Goal: Task Accomplishment & Management: Complete application form

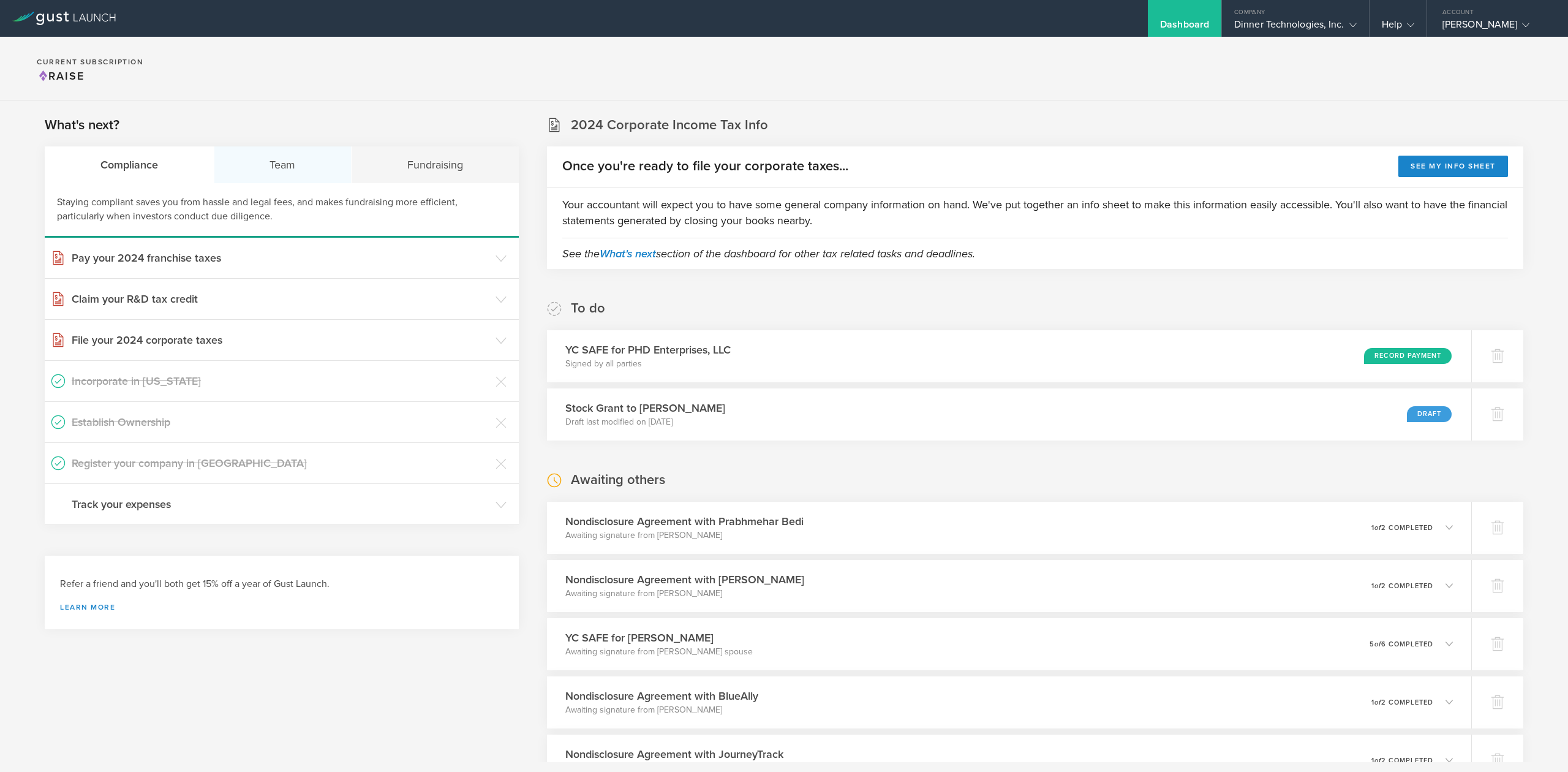
click at [283, 163] on div "Team" at bounding box center [283, 165] width 138 height 37
click at [121, 466] on h3 "Hire contractors" at bounding box center [280, 463] width 418 height 16
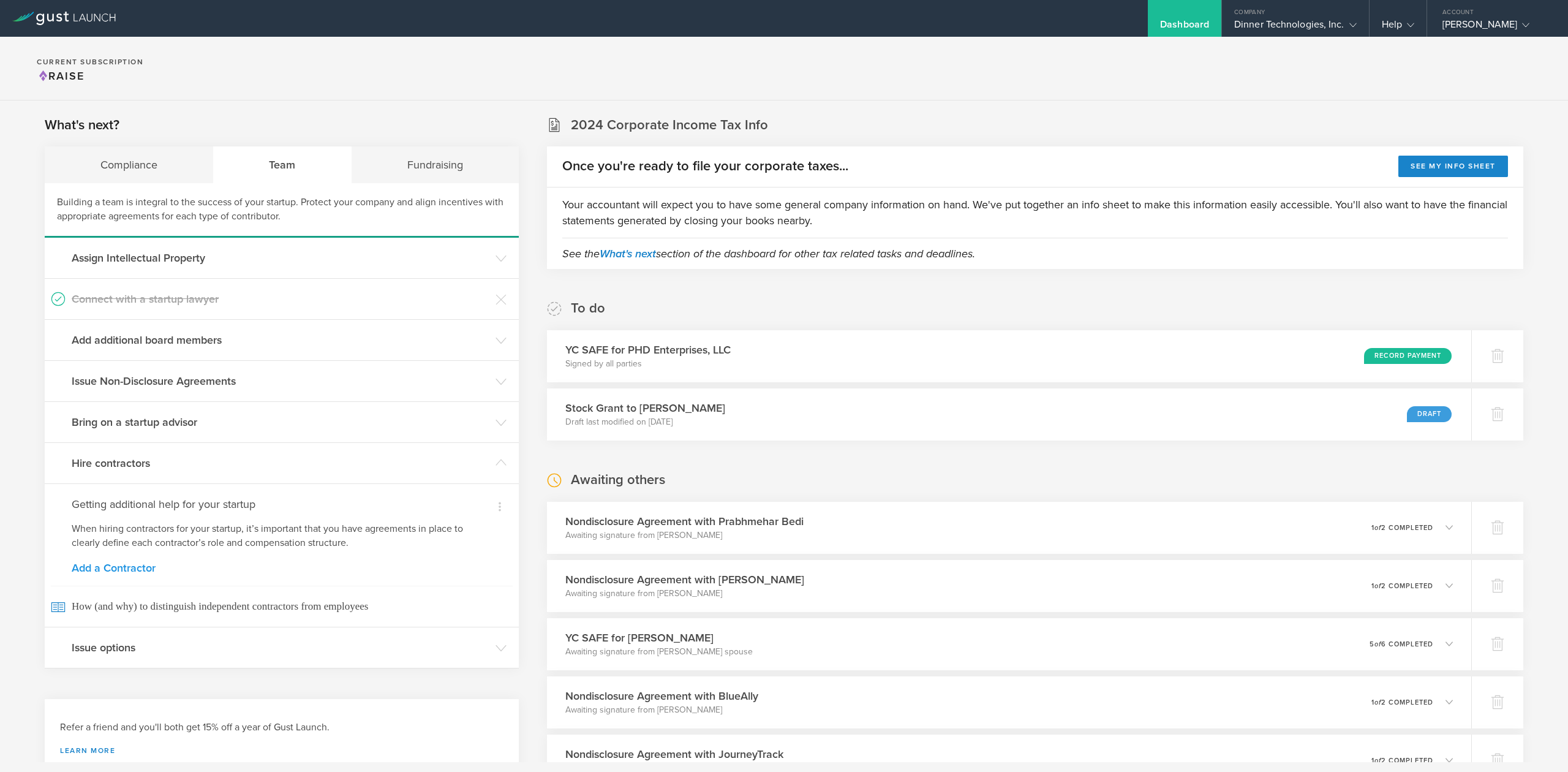
click at [120, 570] on link "Add a Contractor" at bounding box center [281, 568] width 420 height 11
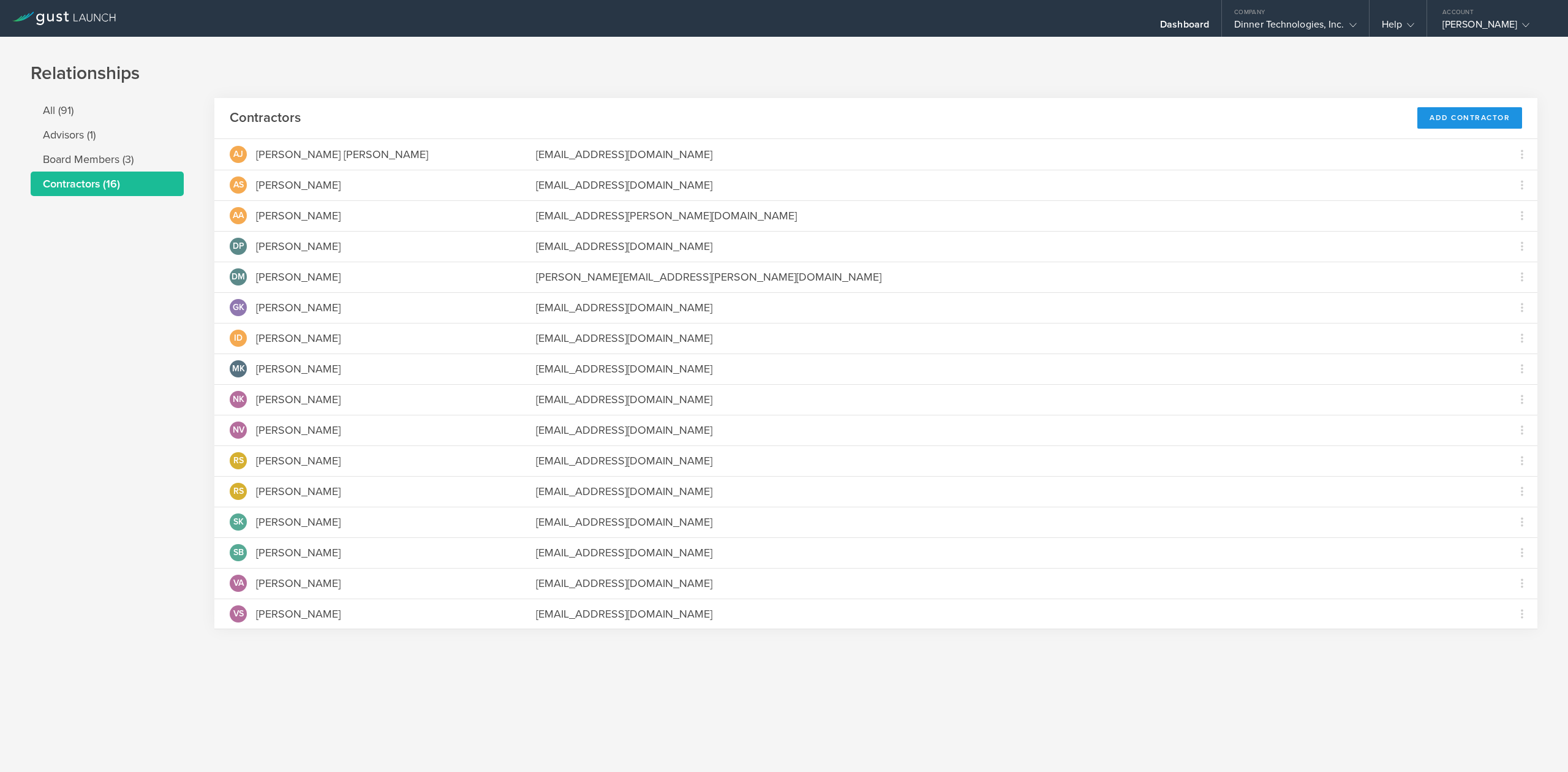
click at [1471, 121] on div "Add Contractor" at bounding box center [1470, 118] width 105 height 22
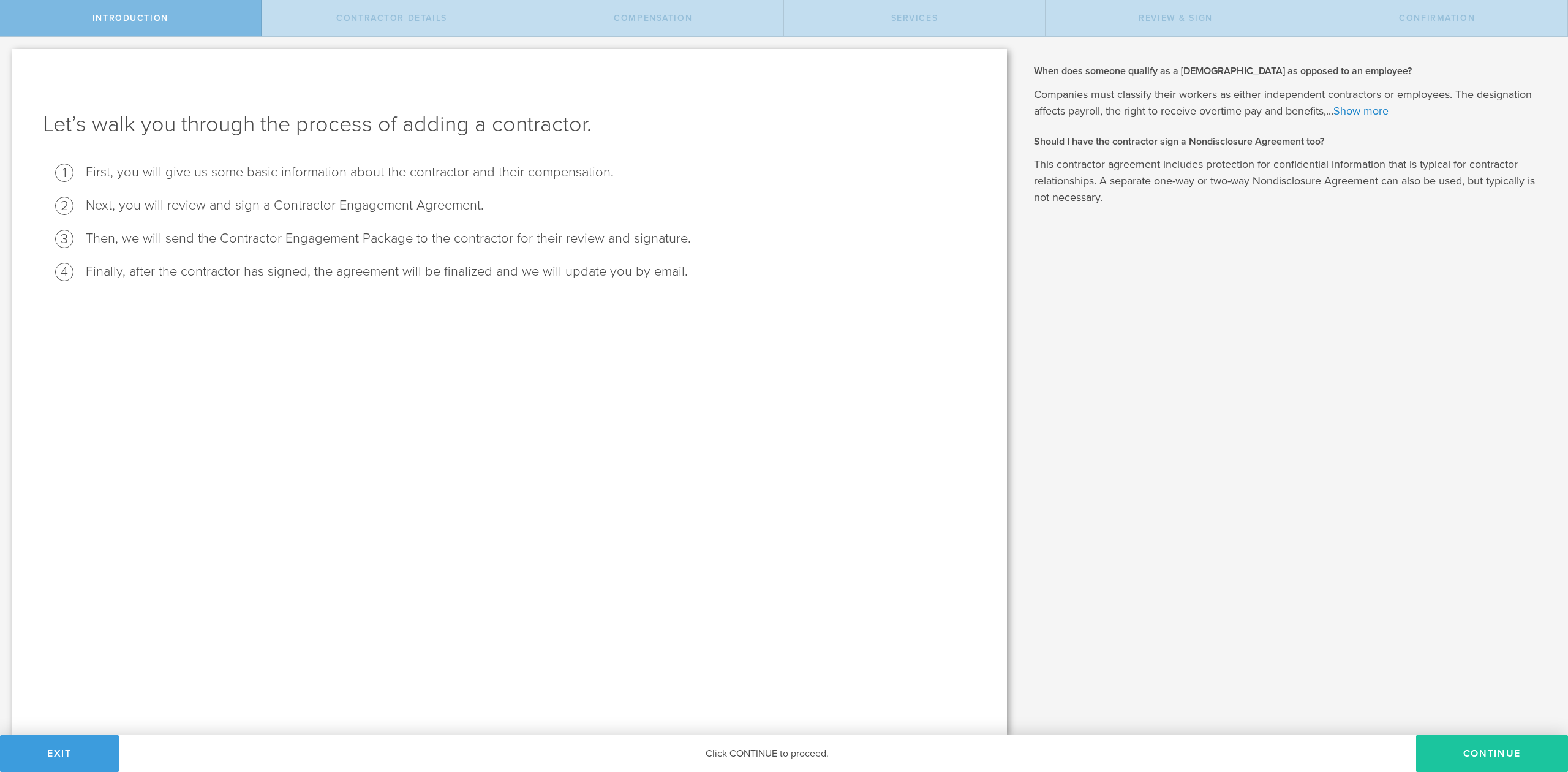
click at [1512, 747] on button "Continue" at bounding box center [1492, 754] width 152 height 37
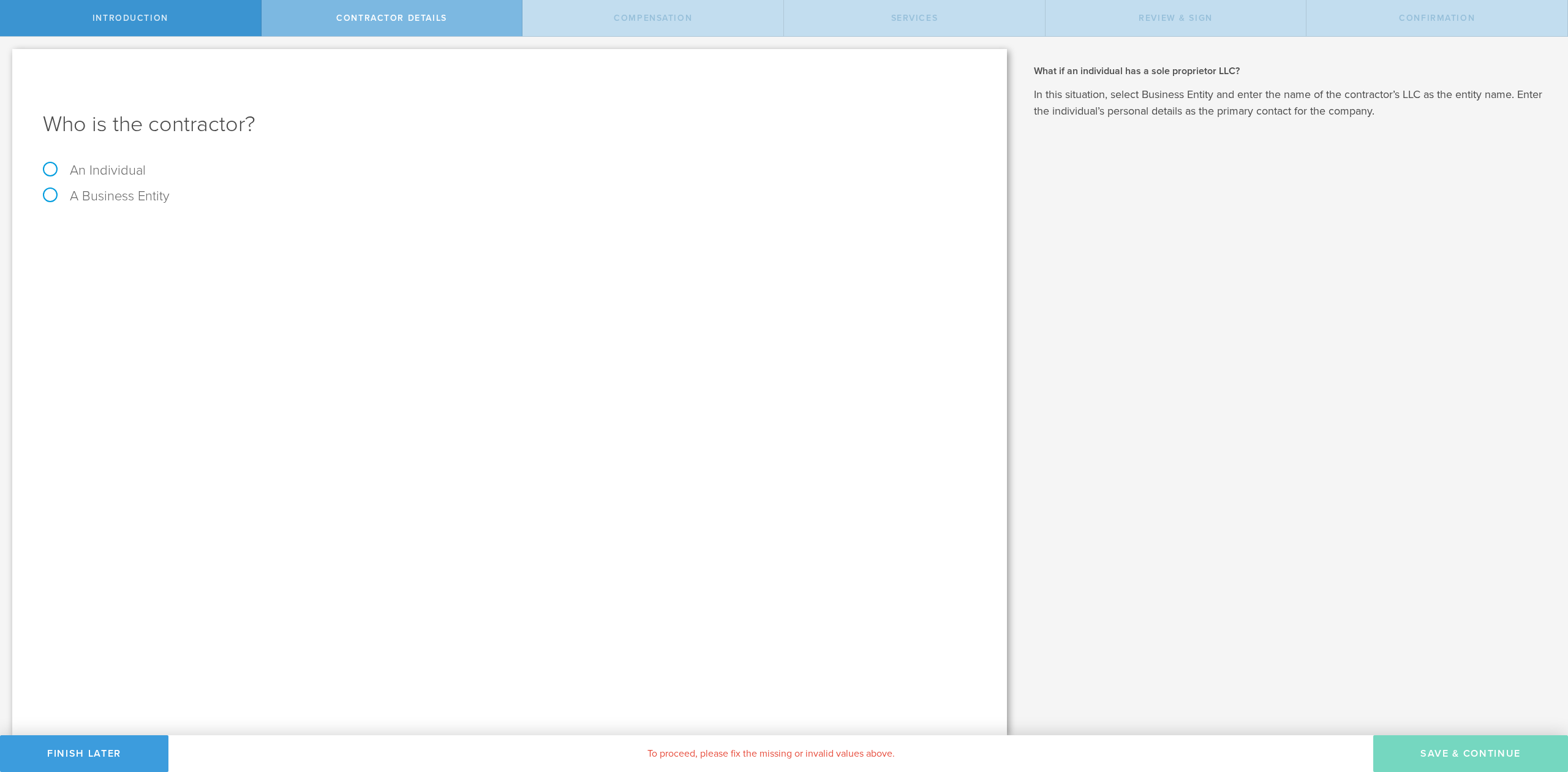
click at [52, 168] on label "An Individual" at bounding box center [94, 170] width 103 height 16
click at [8, 57] on input "An Individual" at bounding box center [4, 46] width 8 height 20
radio input "true"
click at [259, 236] on input "text" at bounding box center [555, 230] width 842 height 18
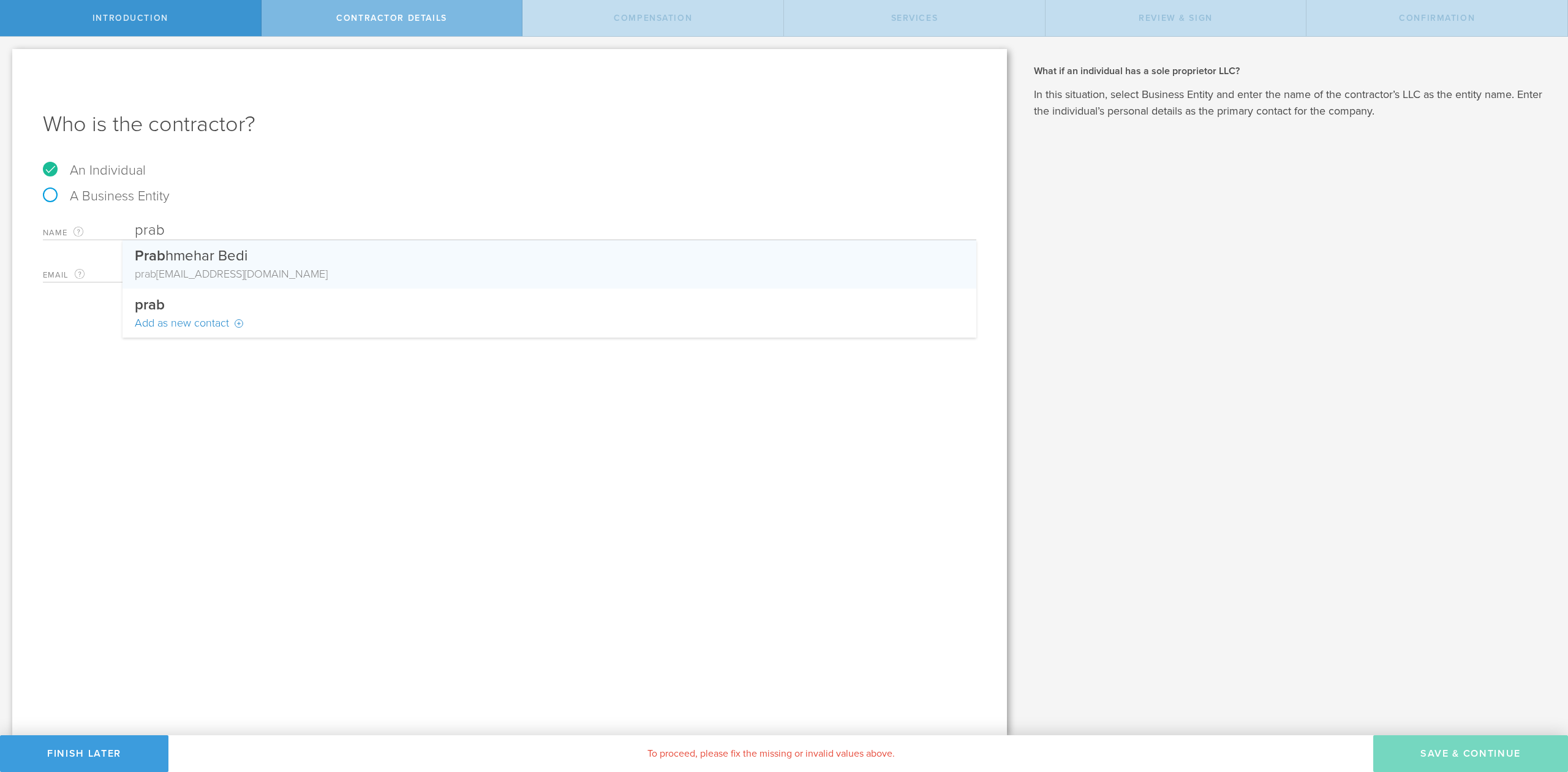
click at [339, 276] on div "prab hmehar2509@gmail.com" at bounding box center [549, 274] width 830 height 16
type input "[PERSON_NAME]"
type input "[EMAIL_ADDRESS][DOMAIN_NAME]"
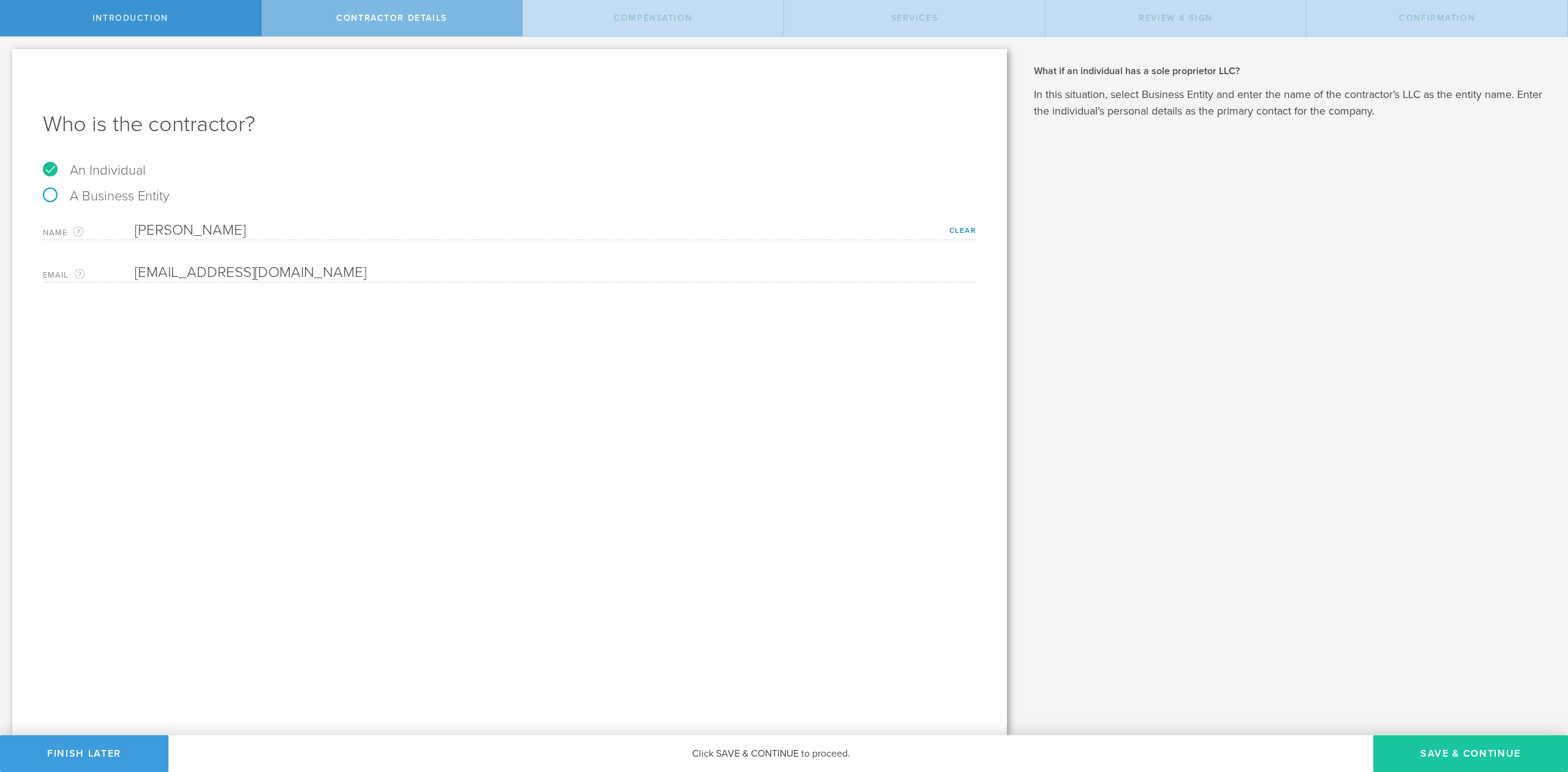
click at [1439, 761] on button "Save & Continue" at bounding box center [1471, 754] width 195 height 37
select select "none"
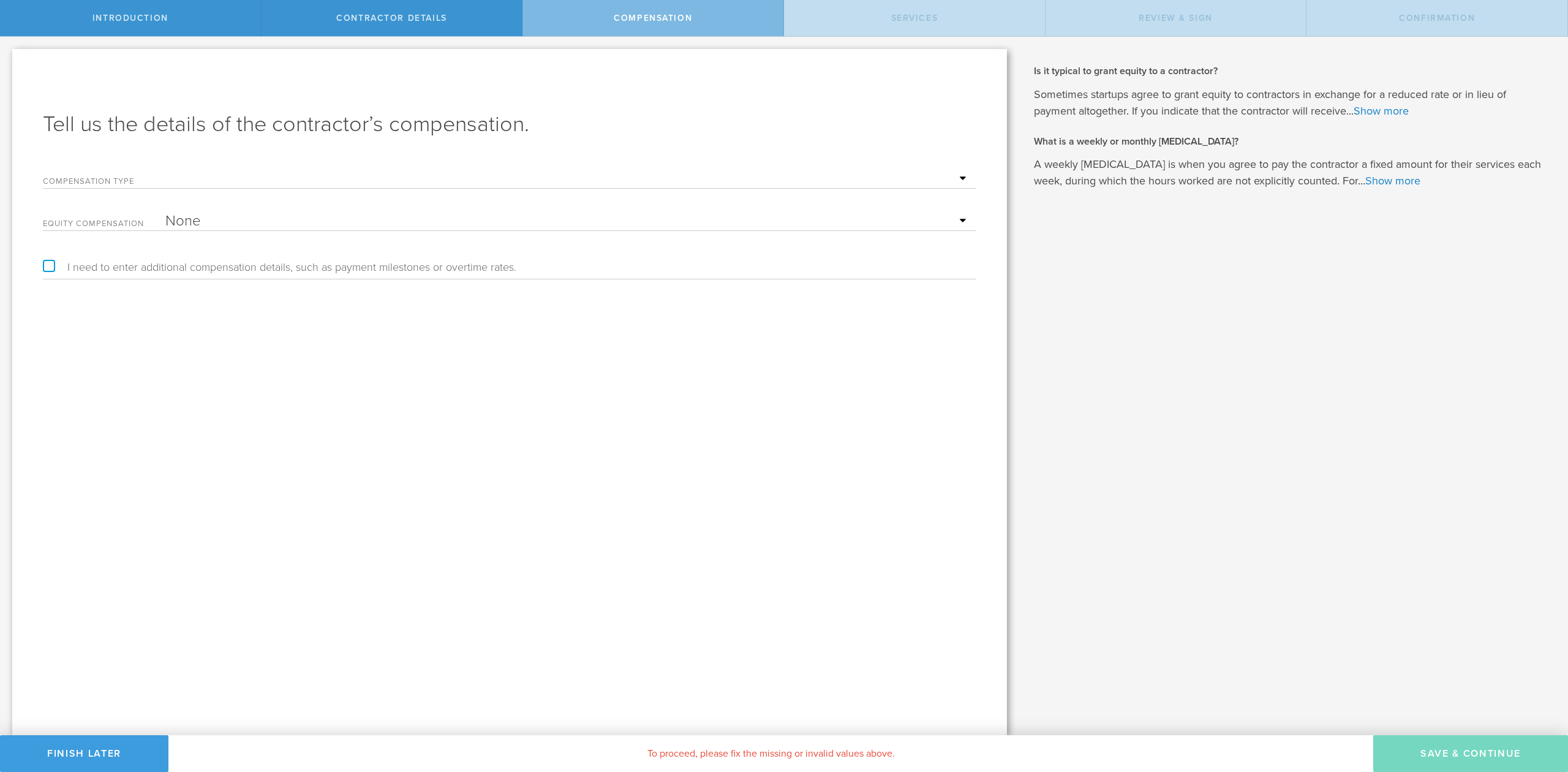
click at [201, 172] on select "Hourly Daily Weekly Retainer Monthly Retainer Project Flat Rate No cash compens…" at bounding box center [568, 178] width 805 height 18
select select "monthlyRetainer"
click at [165, 170] on select "Hourly Daily Weekly Retainer Monthly Retainer Project Flat Rate No cash compens…" at bounding box center [568, 178] width 805 height 18
click at [231, 219] on input "text" at bounding box center [568, 221] width 805 height 18
click at [240, 214] on input "text" at bounding box center [568, 221] width 805 height 18
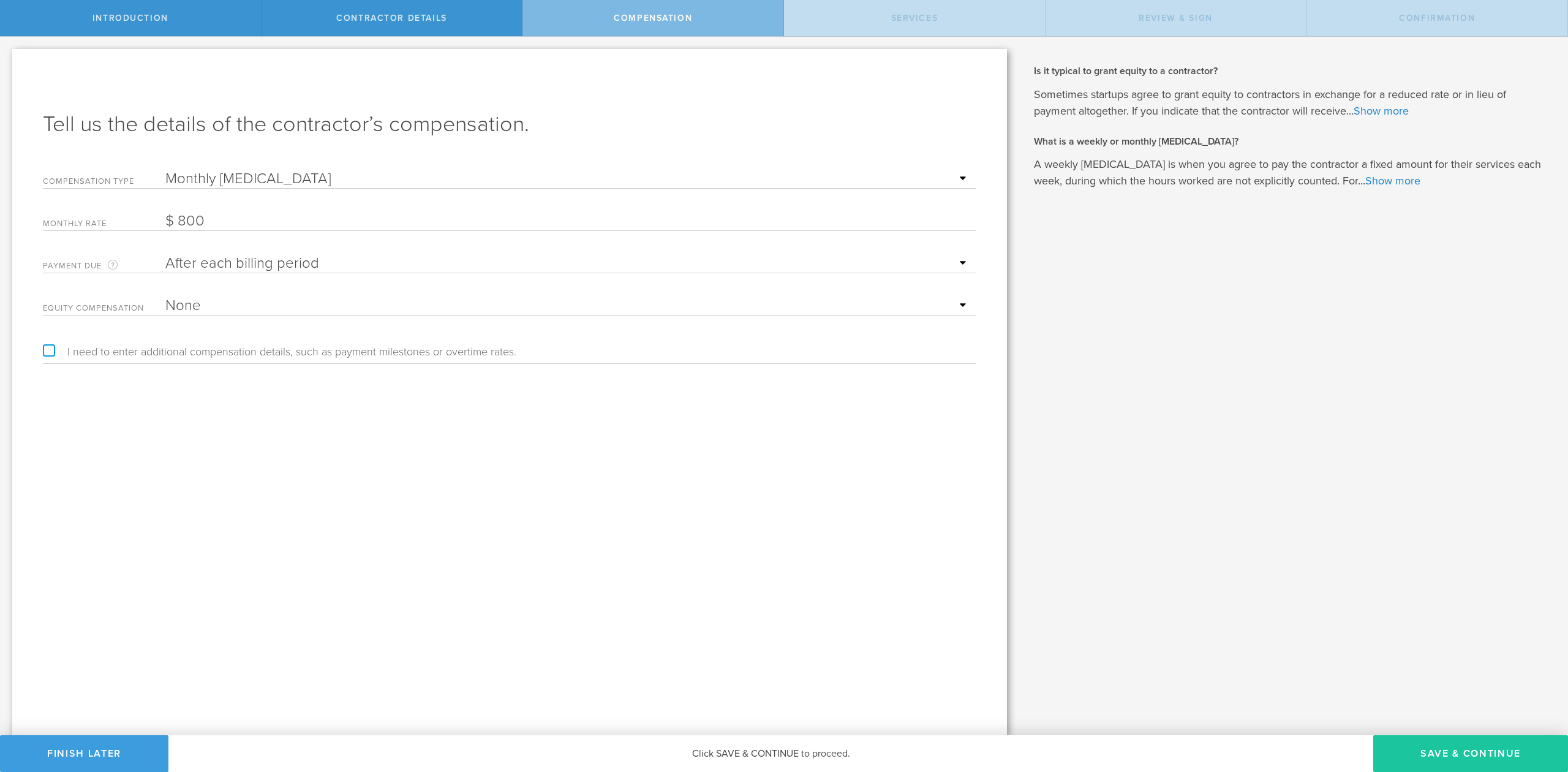
type input "800"
click at [1456, 758] on button "Save & Continue" at bounding box center [1471, 754] width 195 height 37
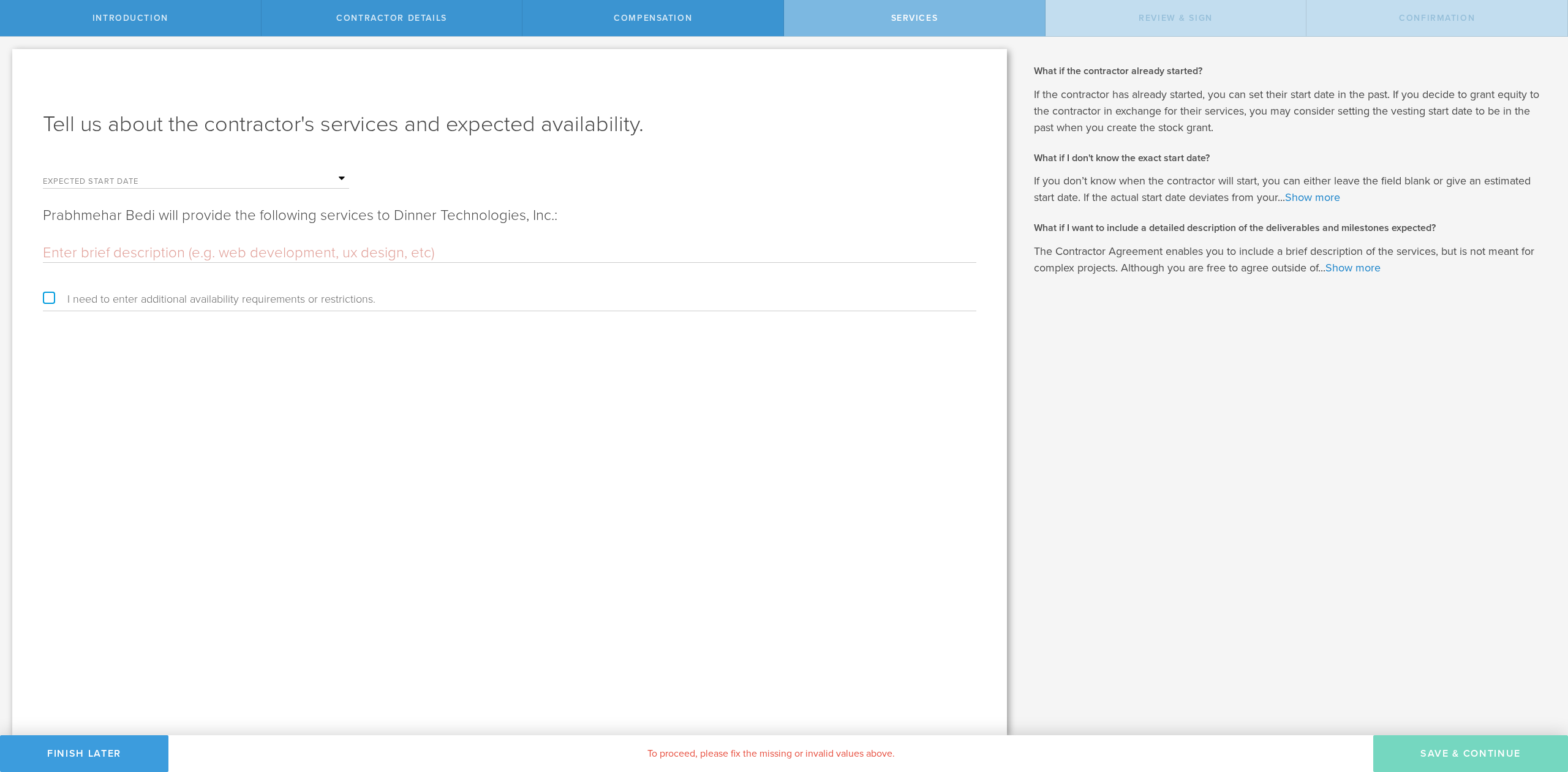
click at [344, 182] on input "text" at bounding box center [257, 178] width 184 height 18
click at [299, 199] on icon at bounding box center [300, 199] width 5 height 16
click at [178, 236] on span "1" at bounding box center [176, 233] width 22 height 22
click at [97, 246] on input "text" at bounding box center [510, 253] width 934 height 18
click at [282, 246] on input "text" at bounding box center [510, 253] width 934 height 18
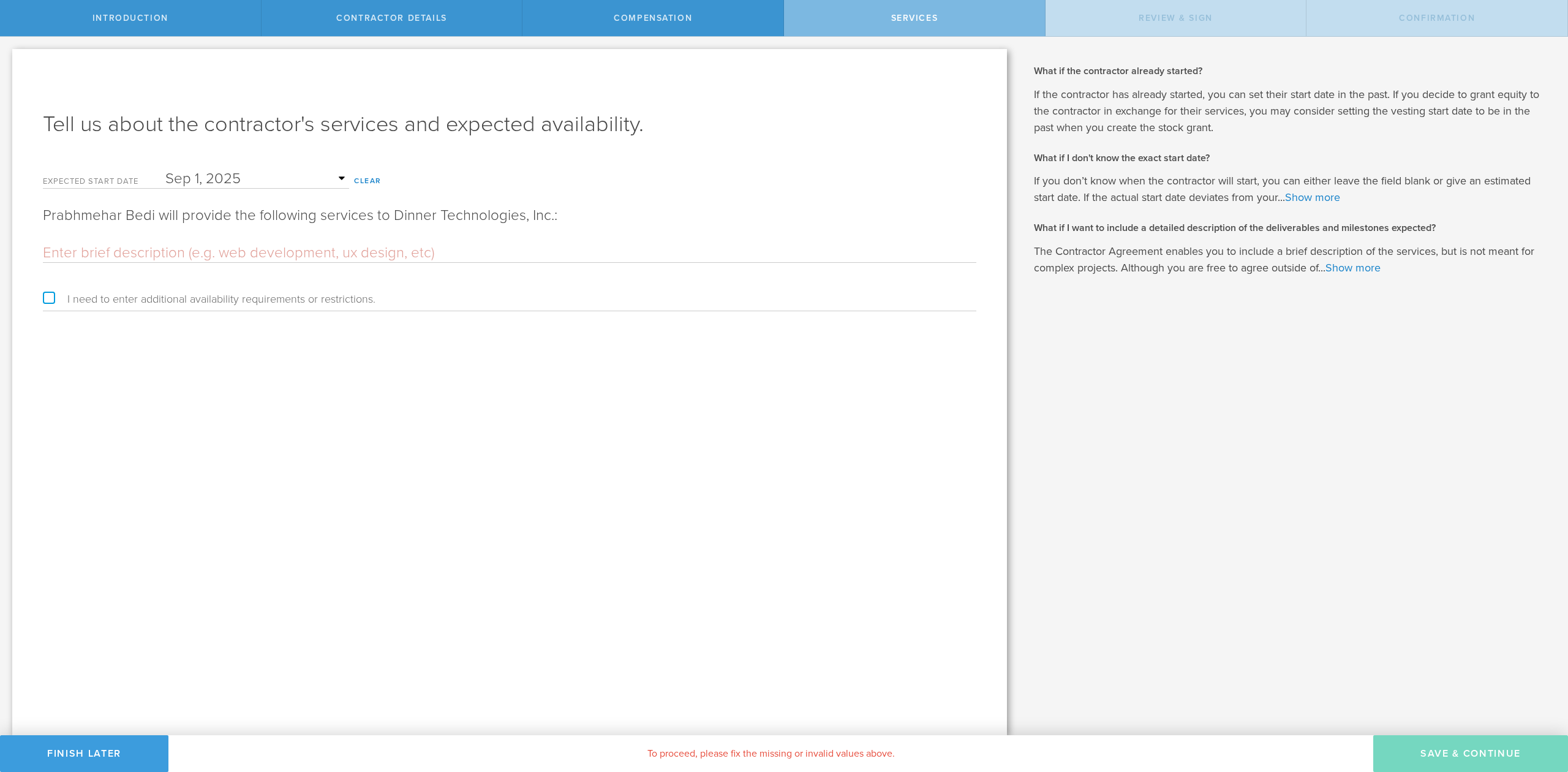
paste input "Applied AI Engineering duties including helping users implement Lamatic and oth…"
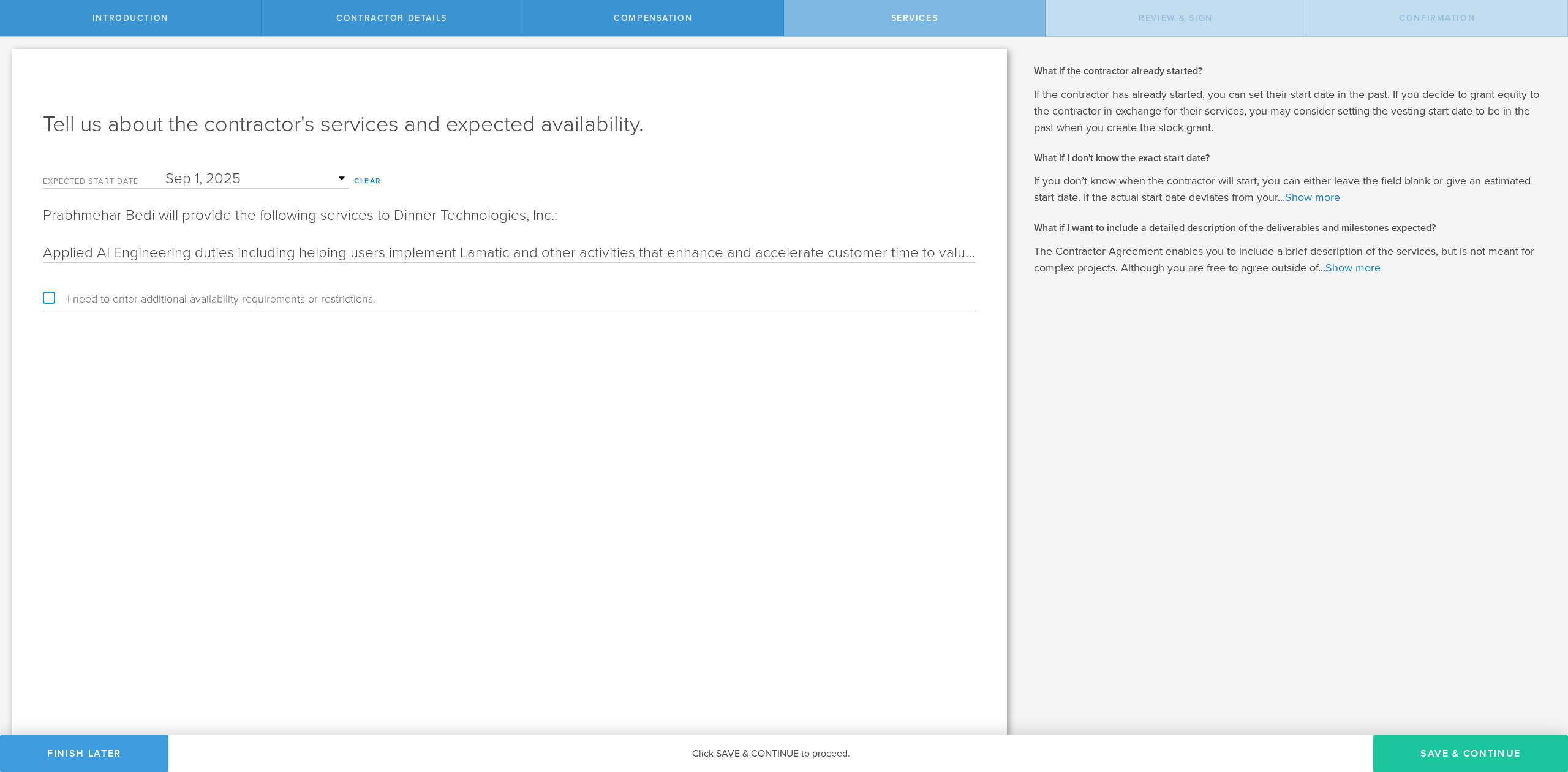
type input "Applied AI Engineering duties including helping users implement Lamatic and oth…"
click at [1486, 743] on button "Save & Continue" at bounding box center [1471, 754] width 195 height 37
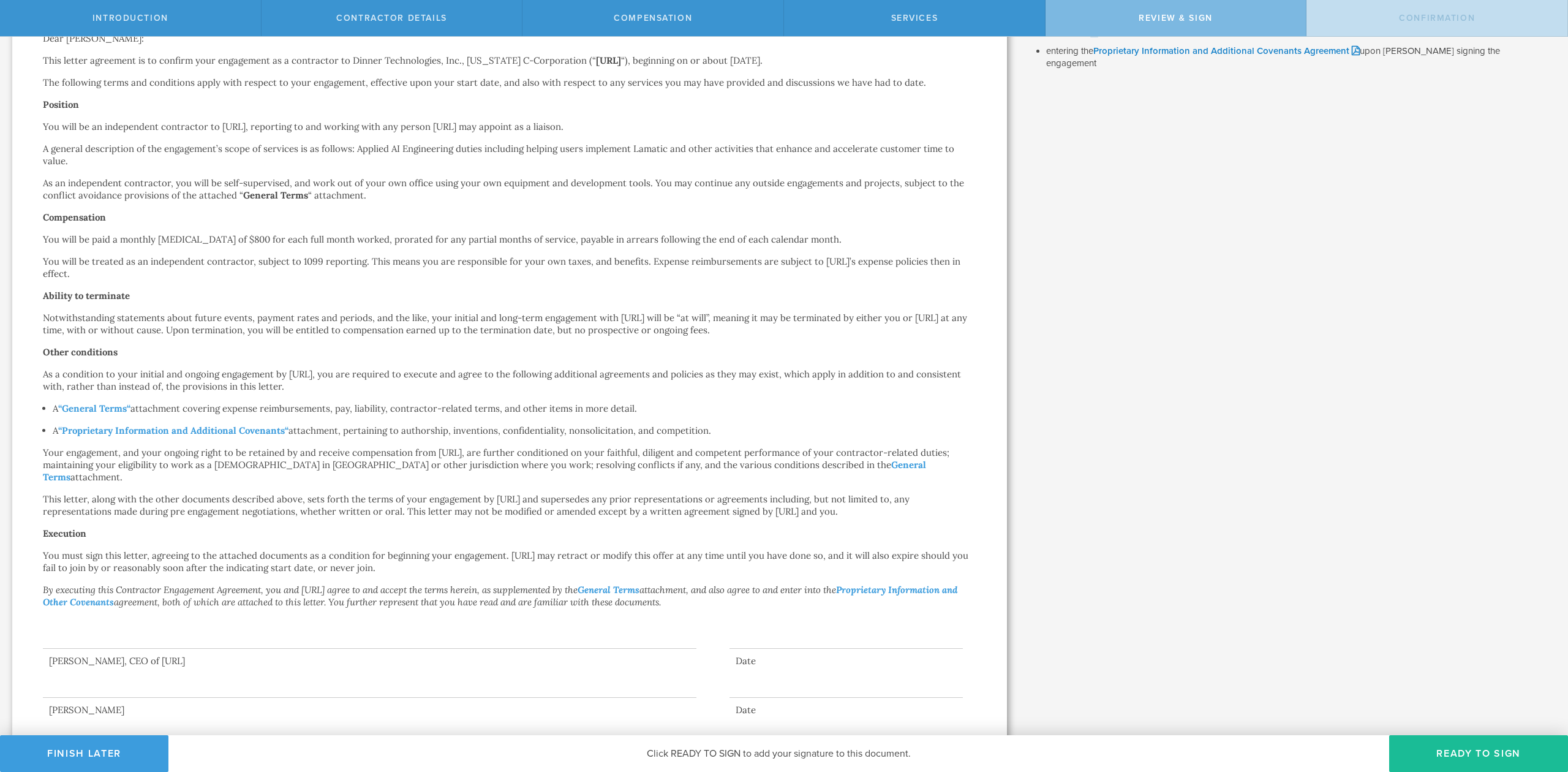
scroll to position [175, 0]
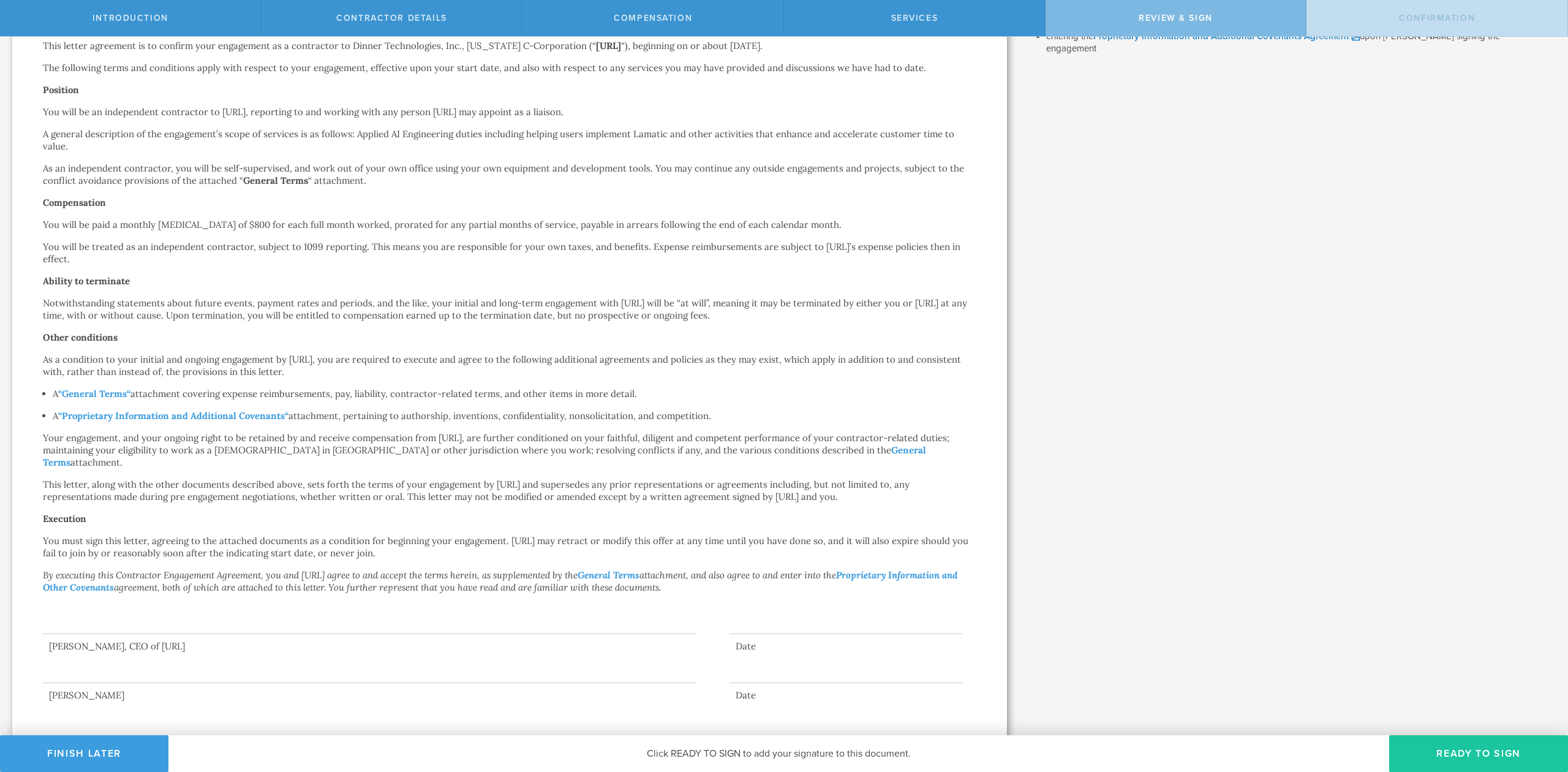
click at [1480, 755] on button "Ready to Sign" at bounding box center [1478, 754] width 179 height 37
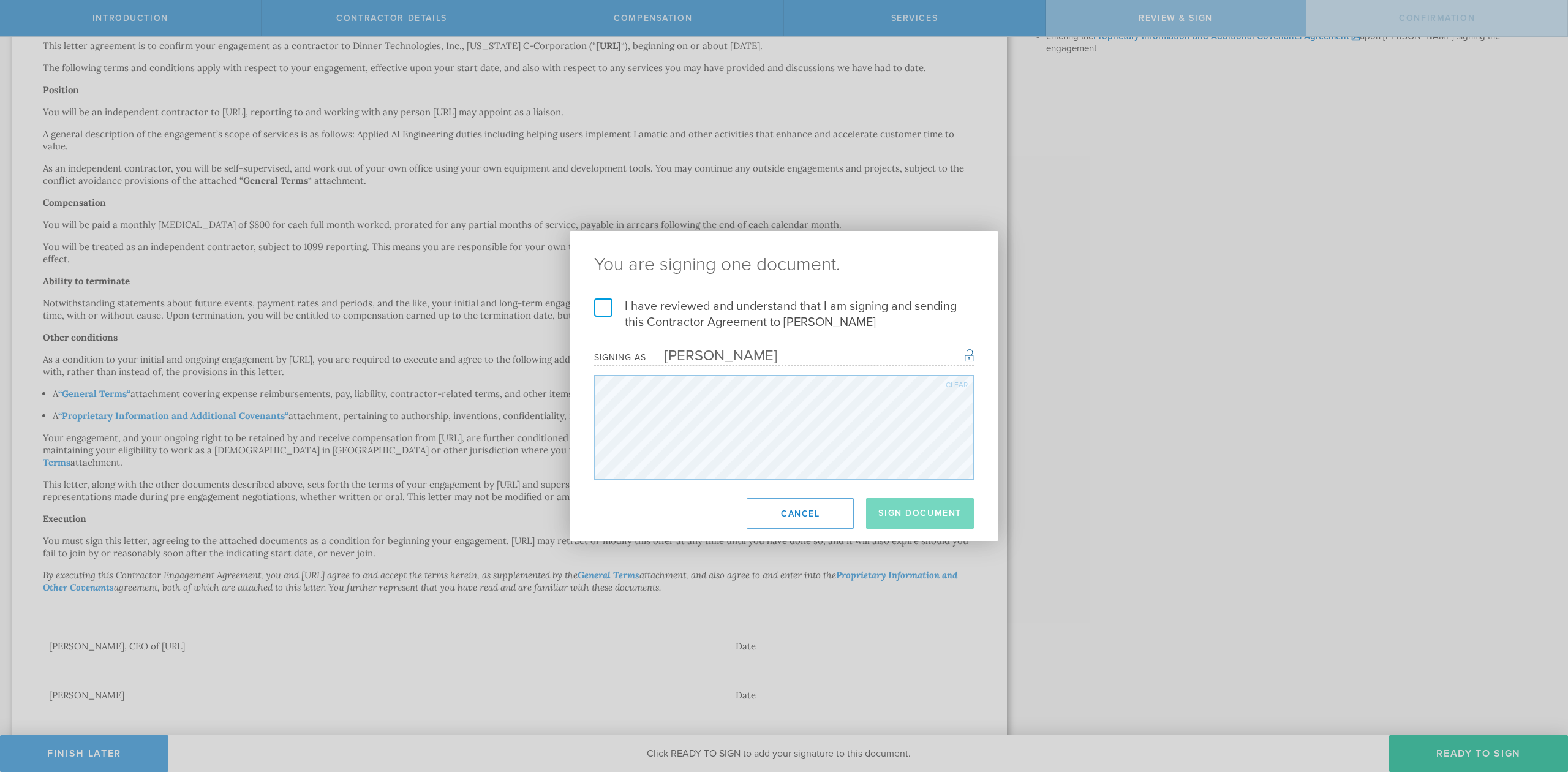
click at [609, 305] on label "I have reviewed and understand that I am signing and sending this Contractor Ag…" at bounding box center [784, 314] width 380 height 32
click at [0, 0] on input "I have reviewed and understand that I am signing and sending this Contractor Ag…" at bounding box center [0, 0] width 0 height 0
click at [942, 506] on button "Sign Document" at bounding box center [920, 513] width 108 height 31
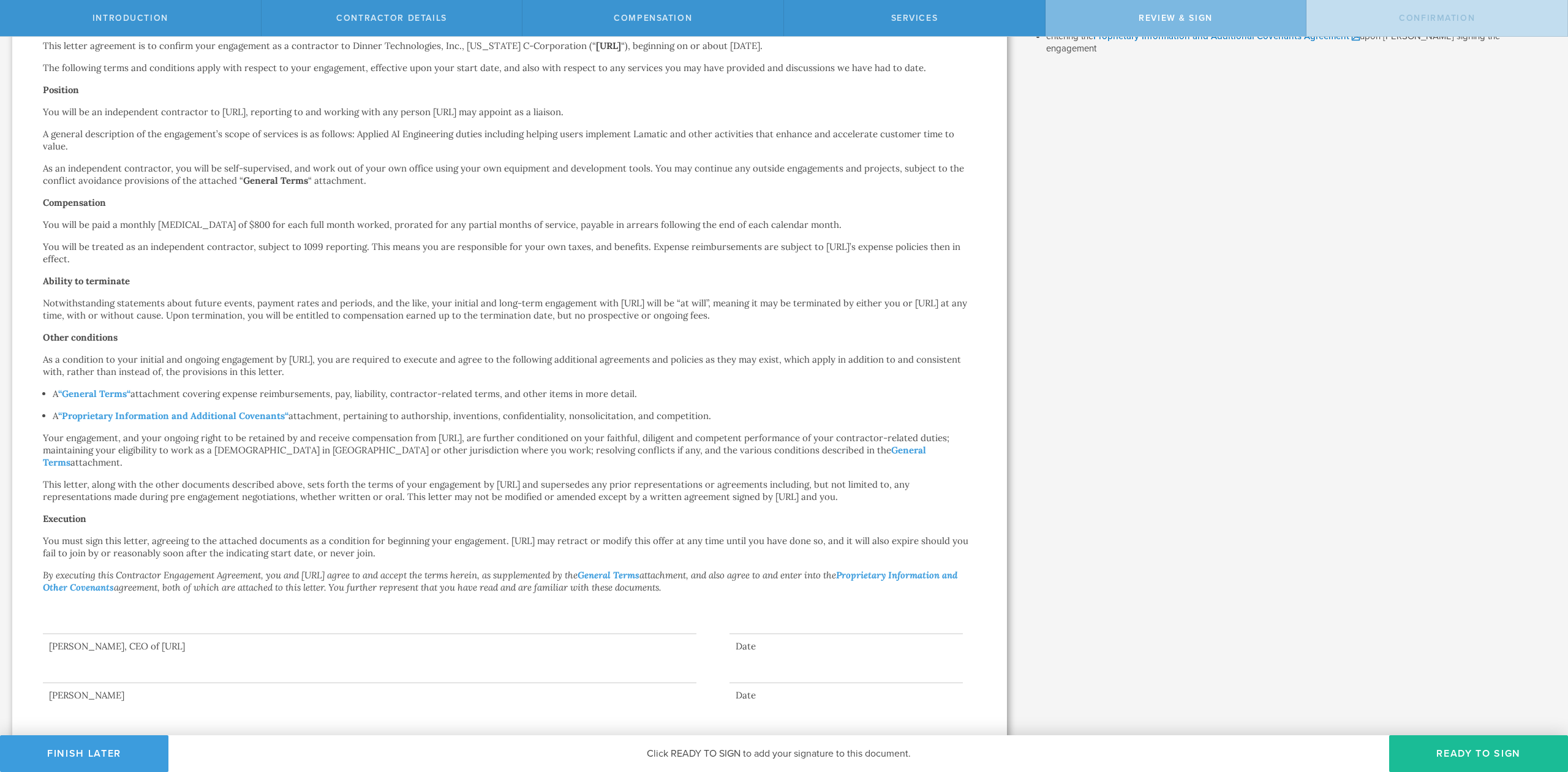
scroll to position [0, 0]
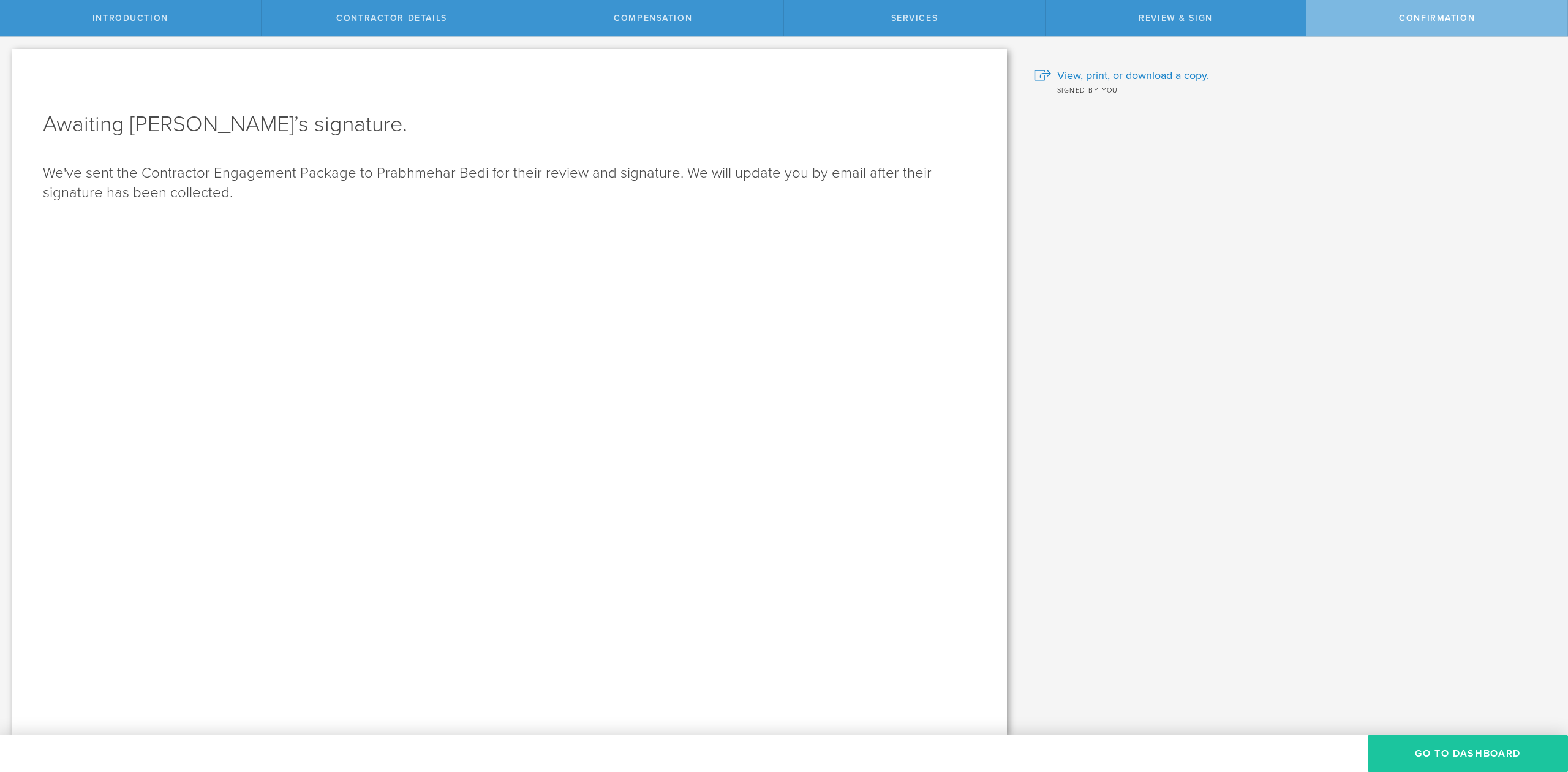
click at [1441, 755] on button "Go To Dashboard" at bounding box center [1468, 754] width 200 height 37
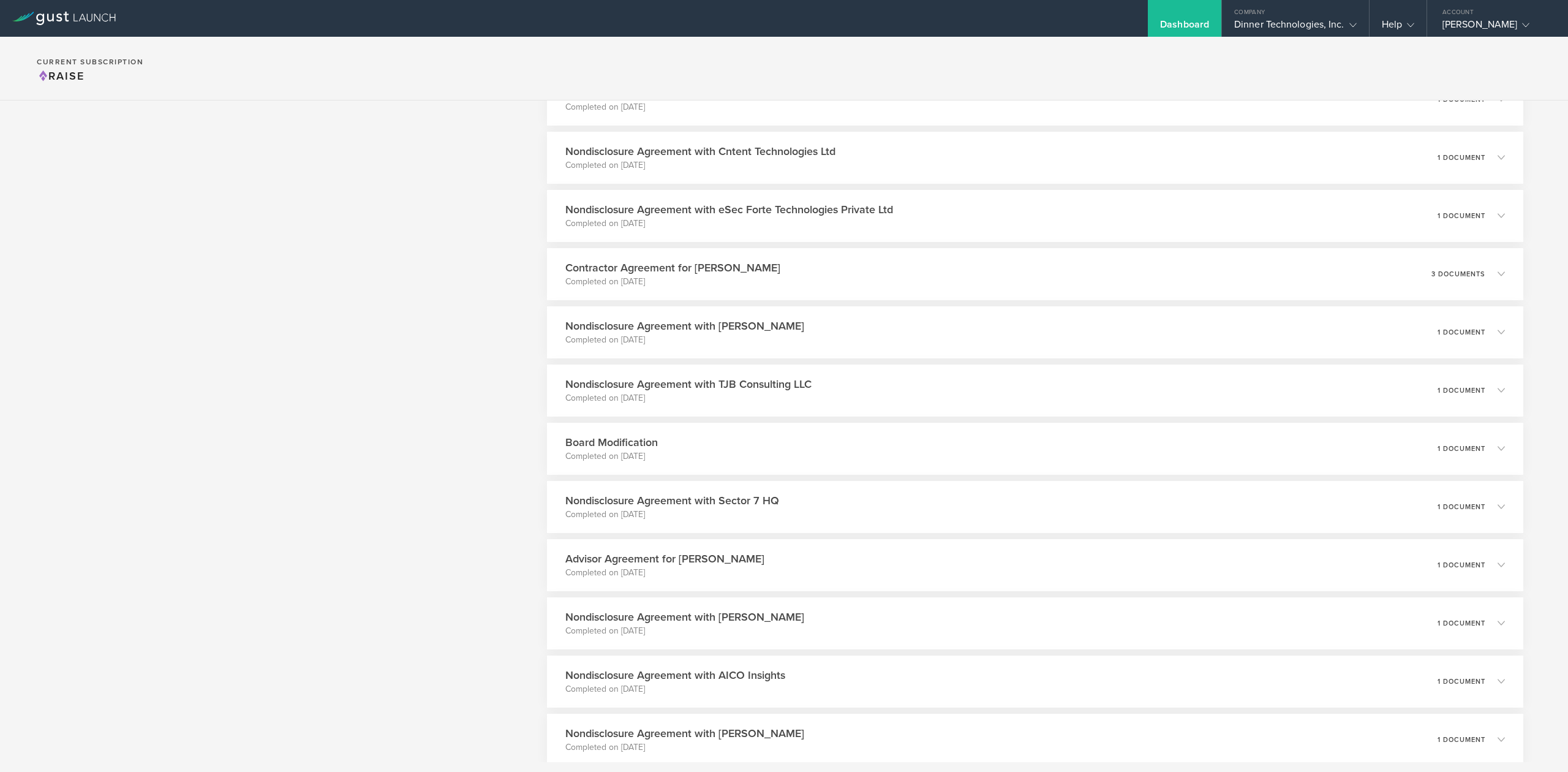
scroll to position [2287, 0]
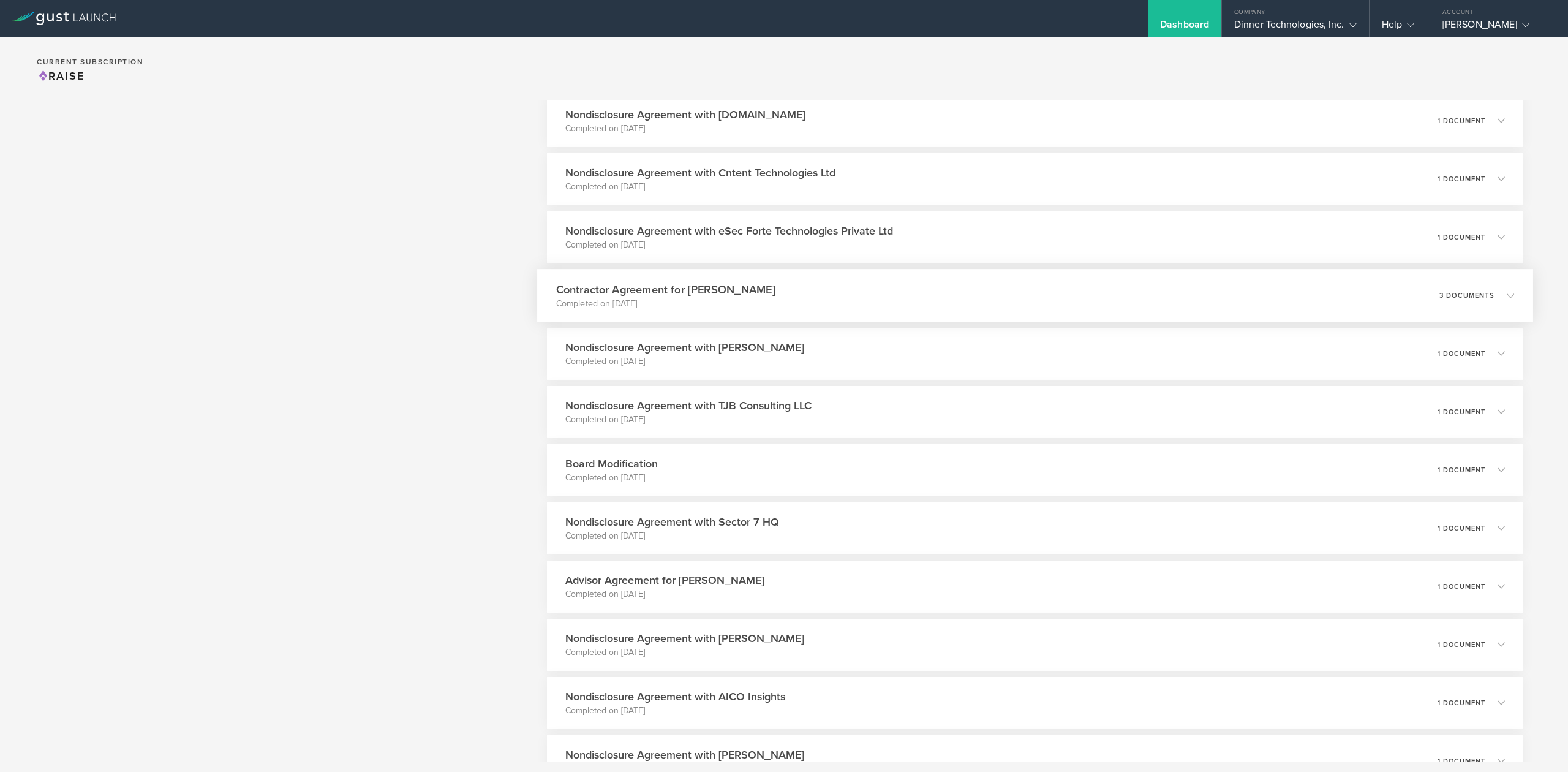
click at [711, 291] on h3 "Contractor Agreement for [PERSON_NAME]" at bounding box center [666, 289] width 219 height 16
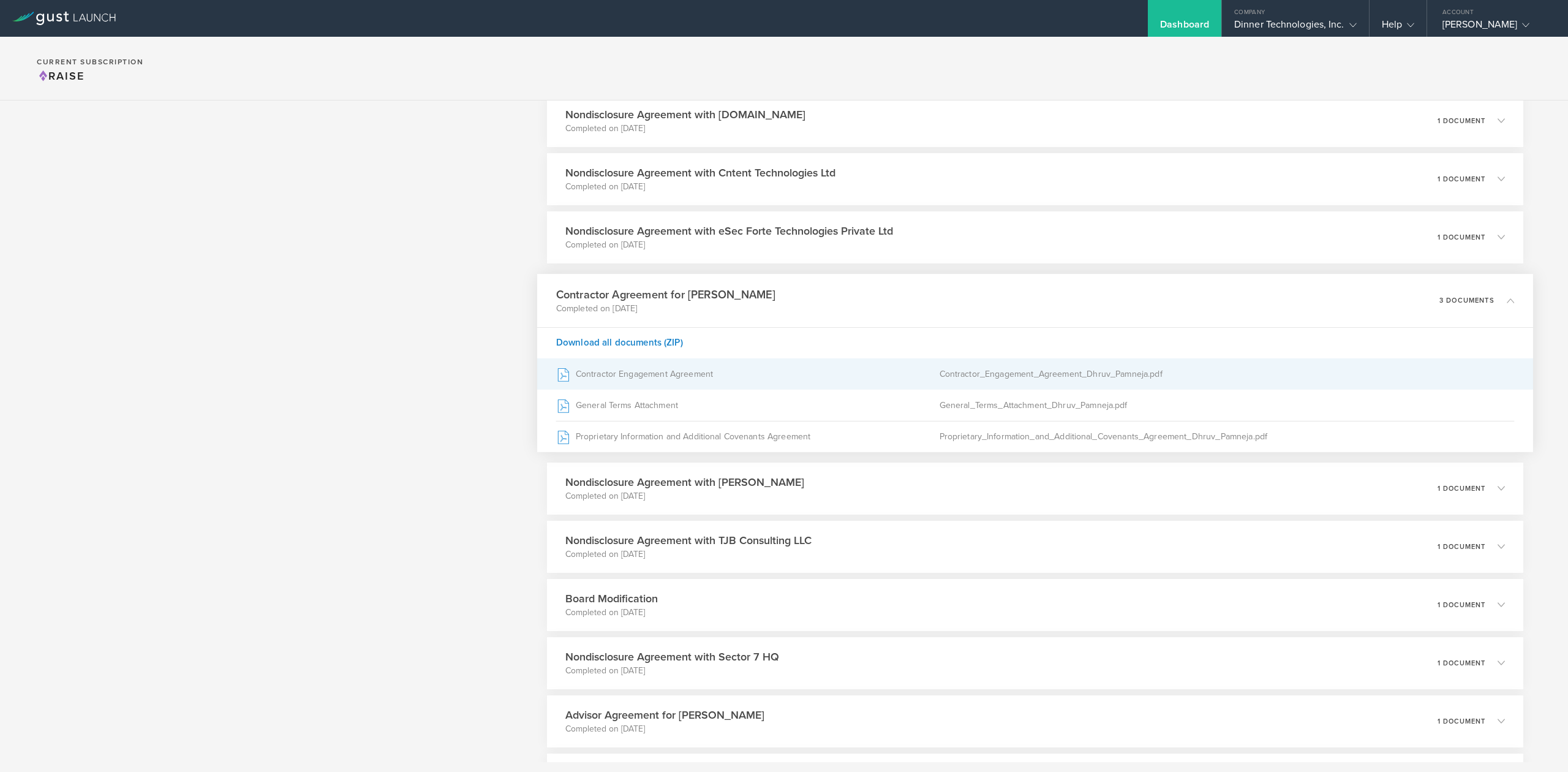
click at [655, 376] on div "Contractor Engagement Agreement" at bounding box center [747, 374] width 383 height 31
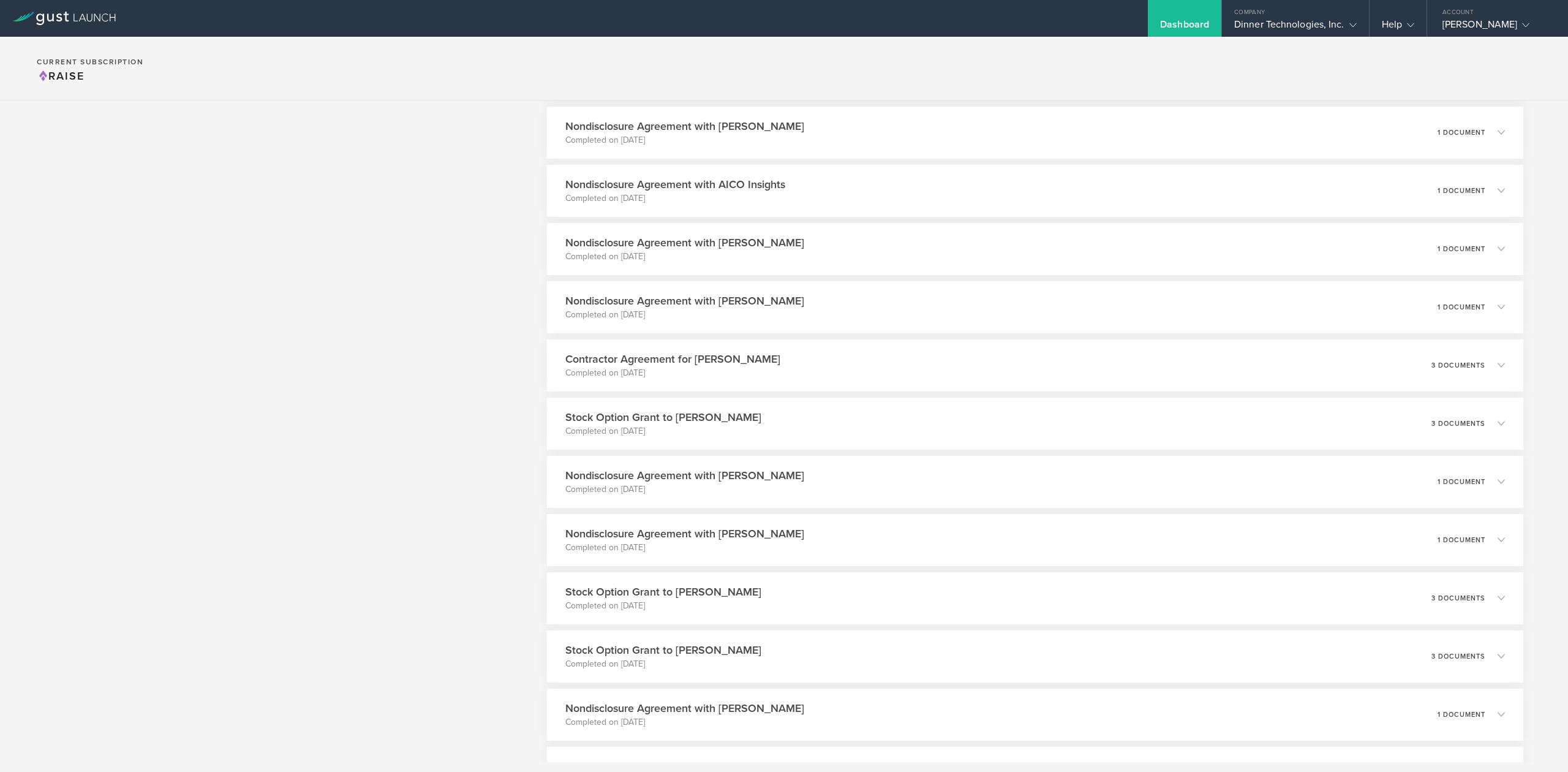
scroll to position [2941, 0]
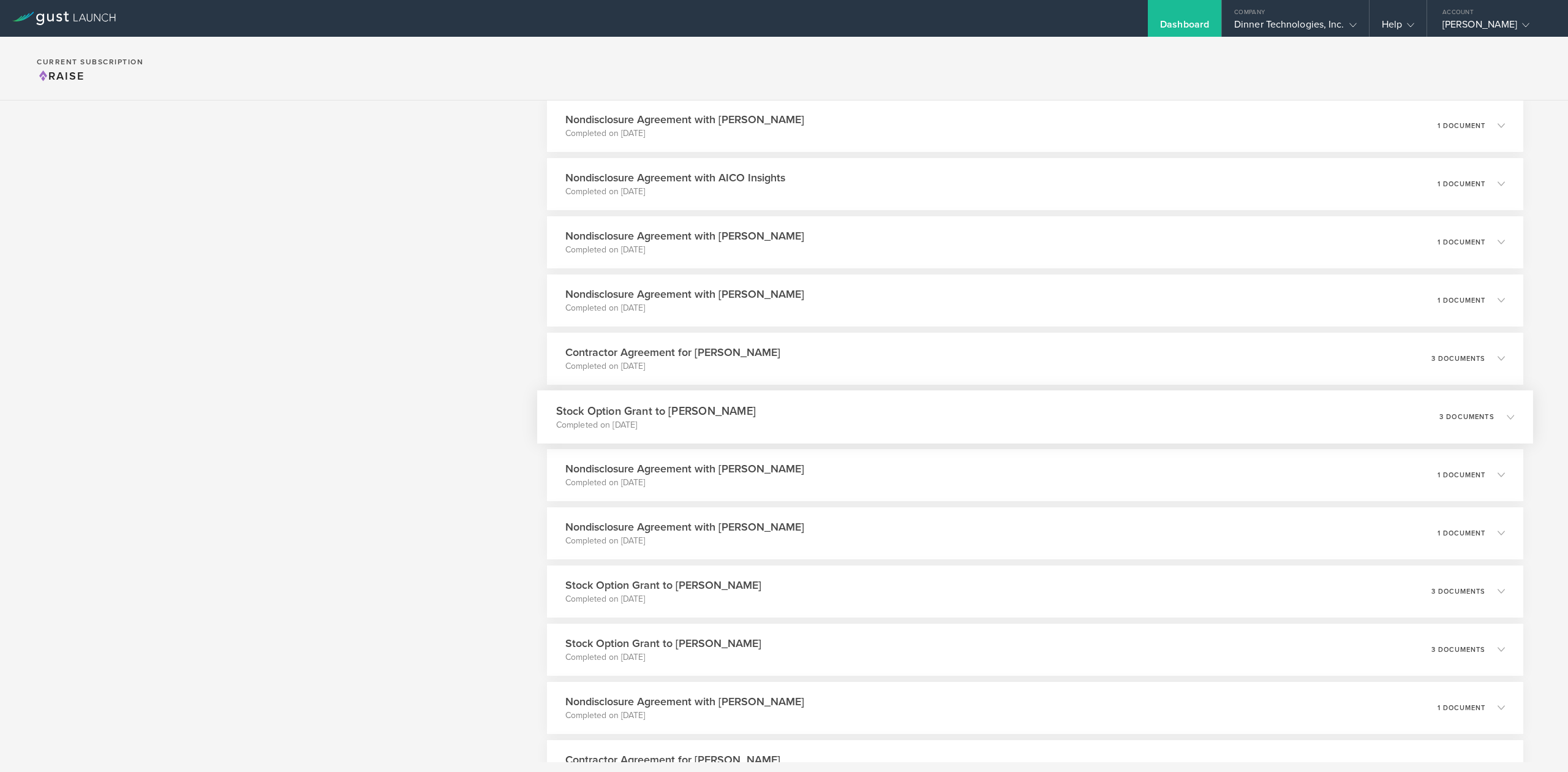
click at [717, 409] on h3 "Stock Option Grant to [PERSON_NAME]" at bounding box center [655, 411] width 199 height 16
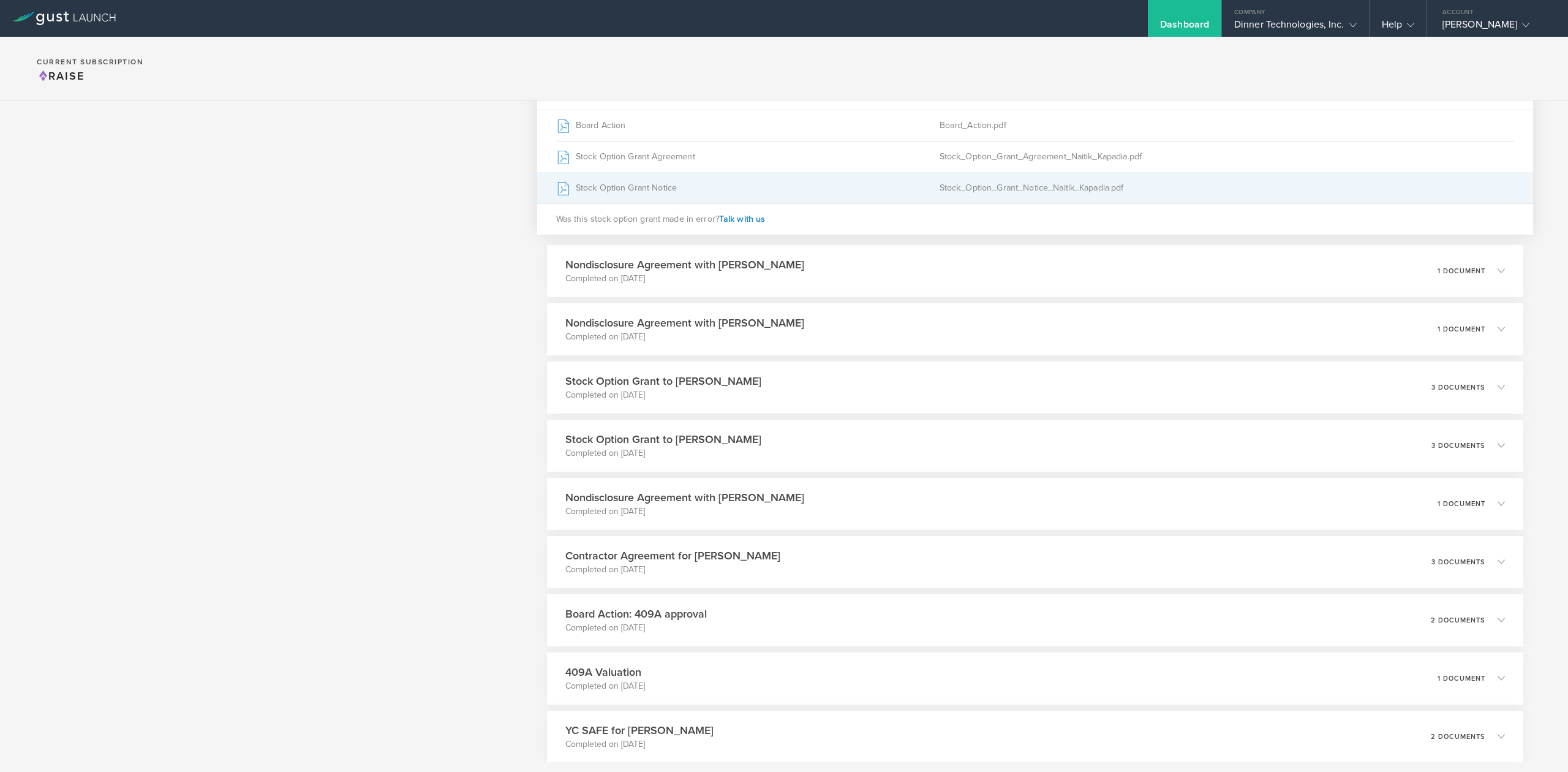
scroll to position [3186, 0]
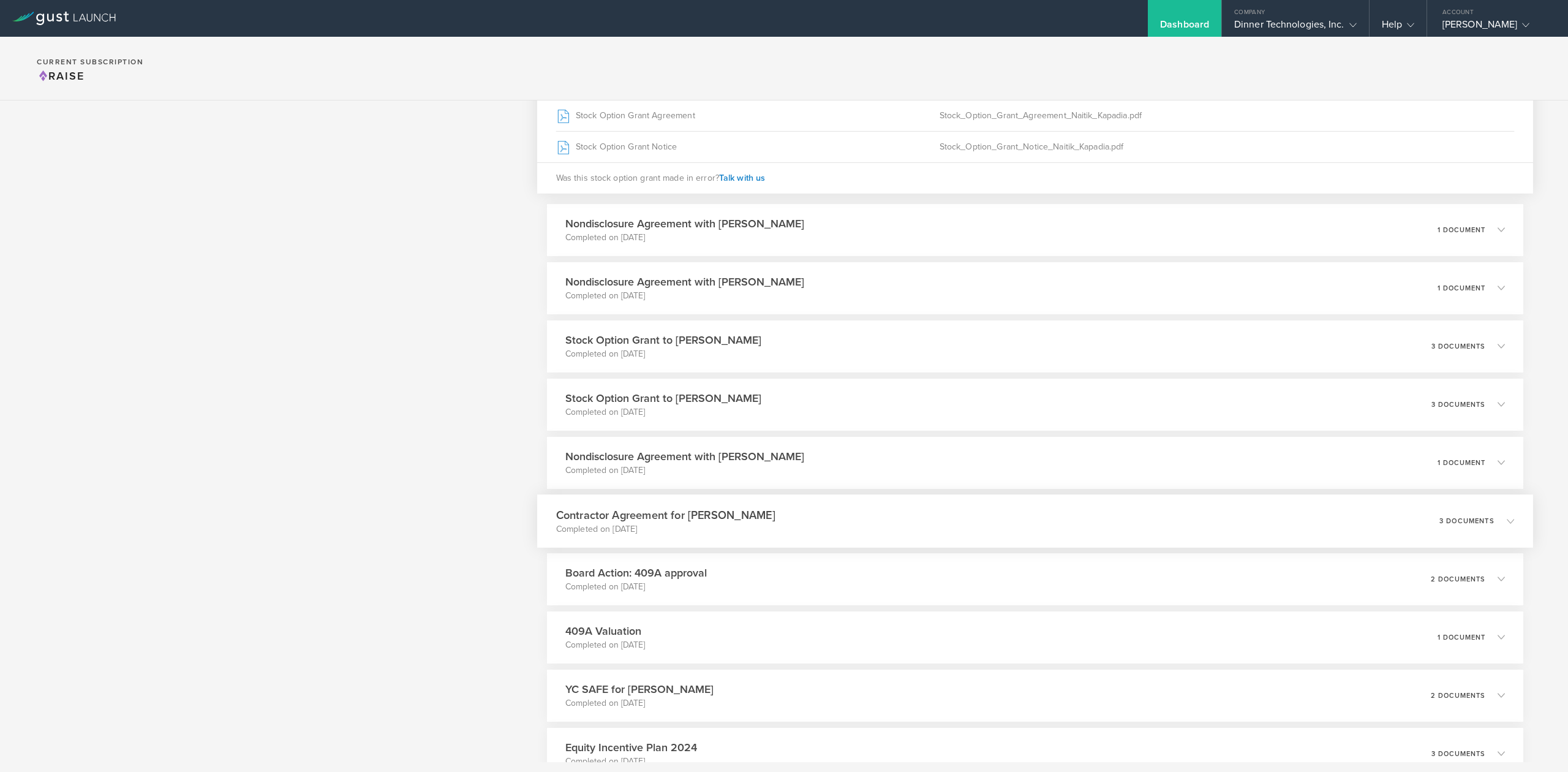
click at [635, 512] on h3 "Contractor Agreement for [PERSON_NAME]" at bounding box center [666, 515] width 219 height 16
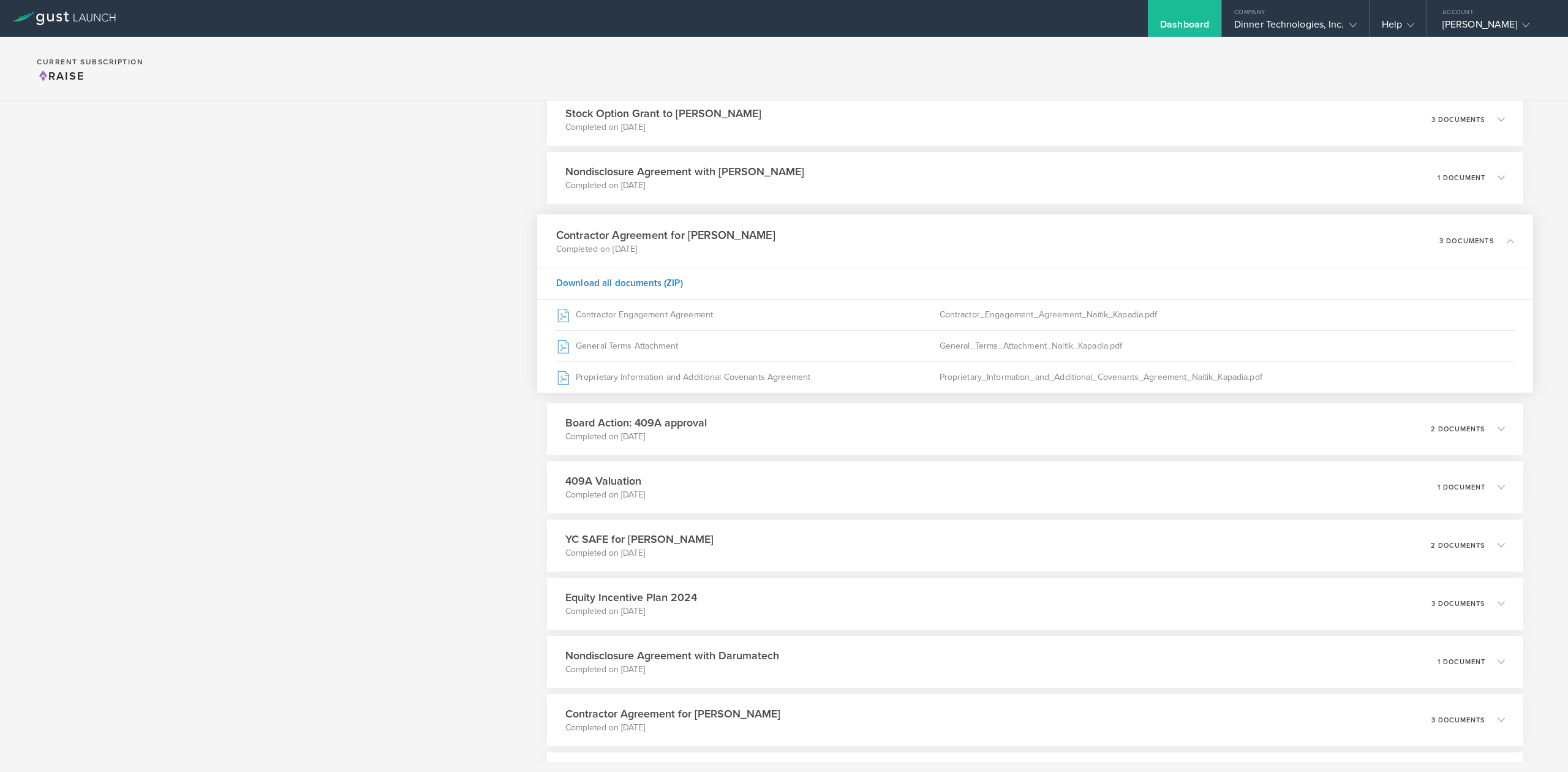
scroll to position [3431, 0]
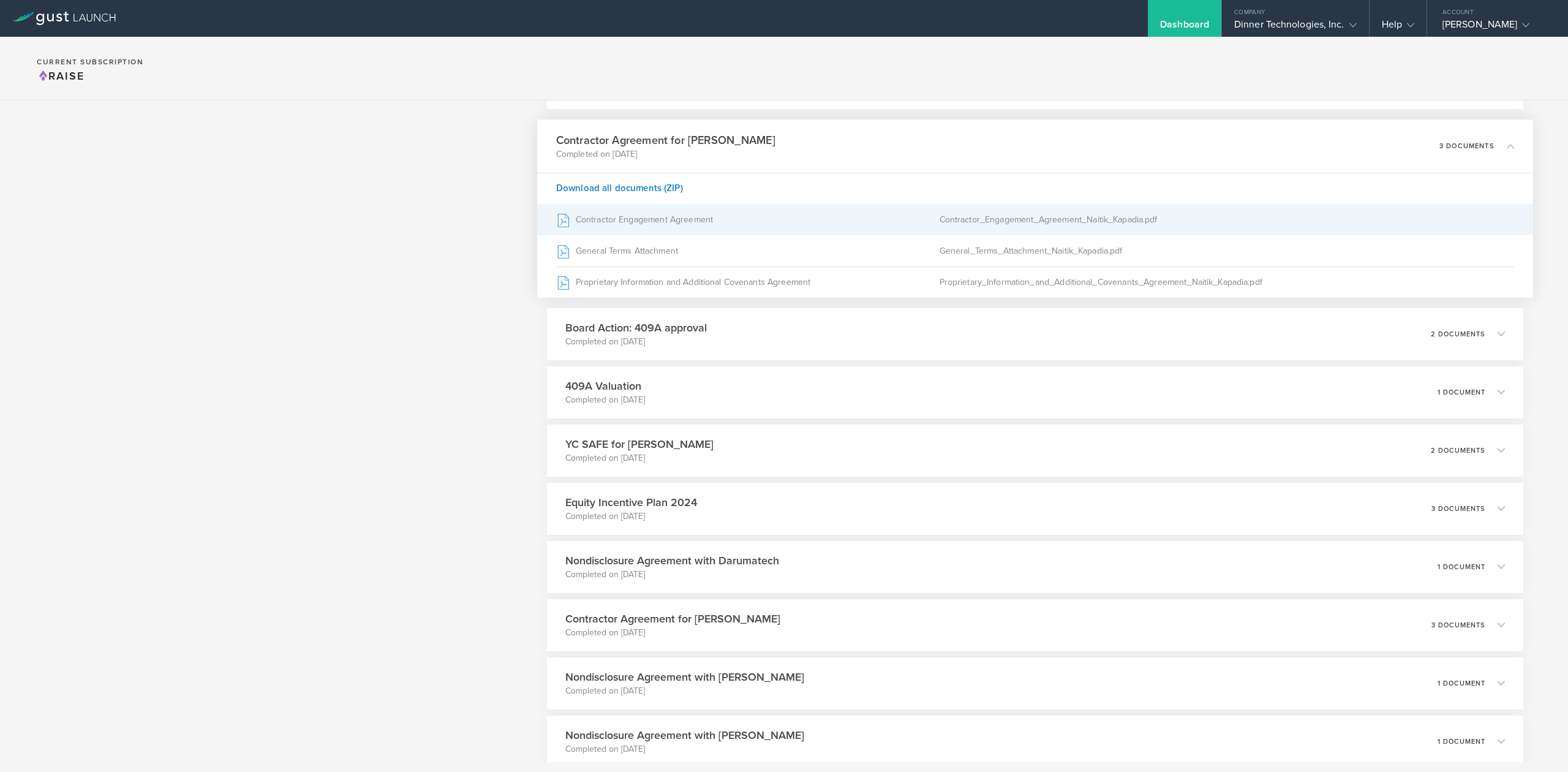
click at [612, 226] on div "Contractor Engagement Agreement" at bounding box center [747, 219] width 383 height 31
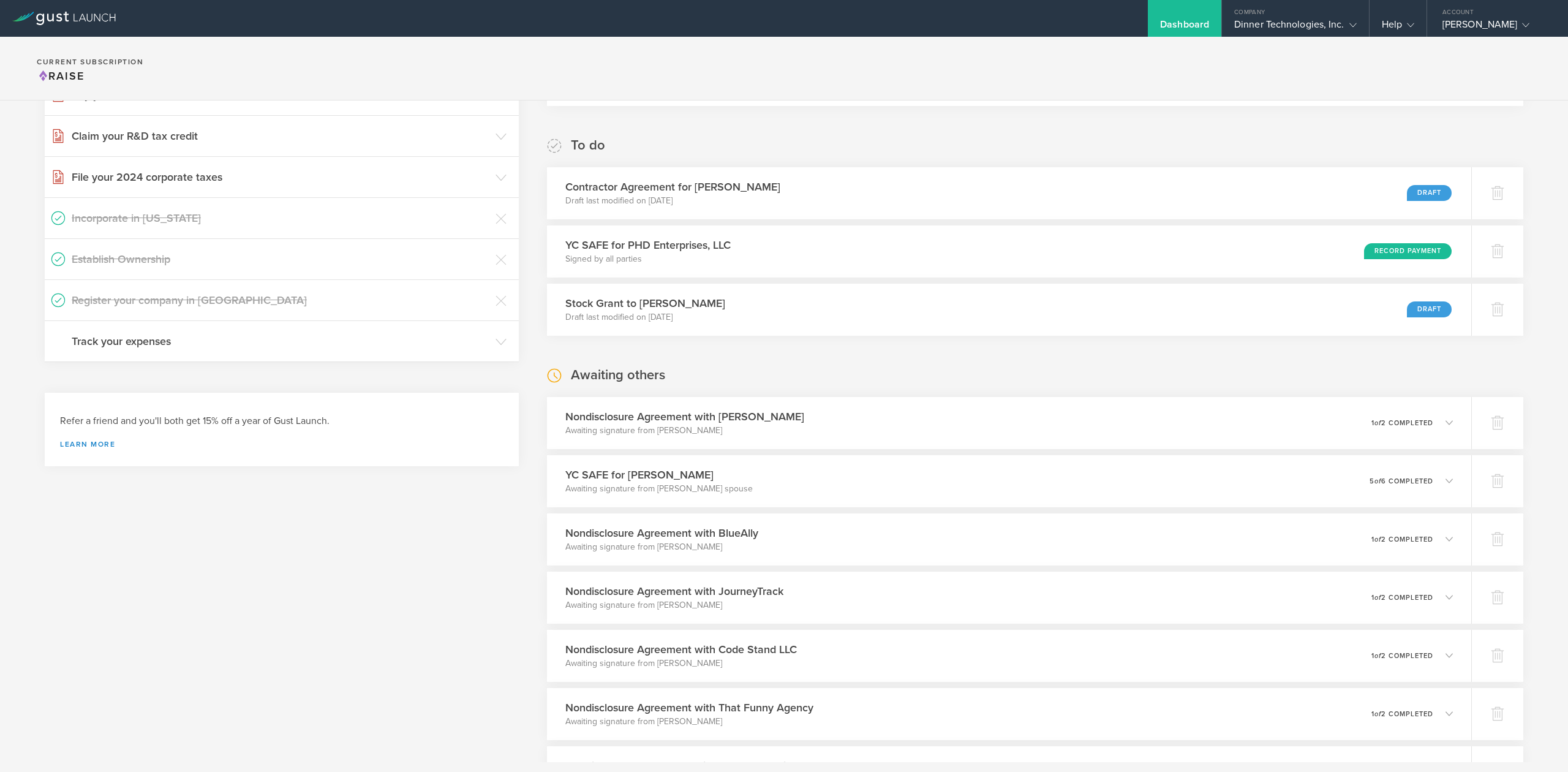
scroll to position [0, 0]
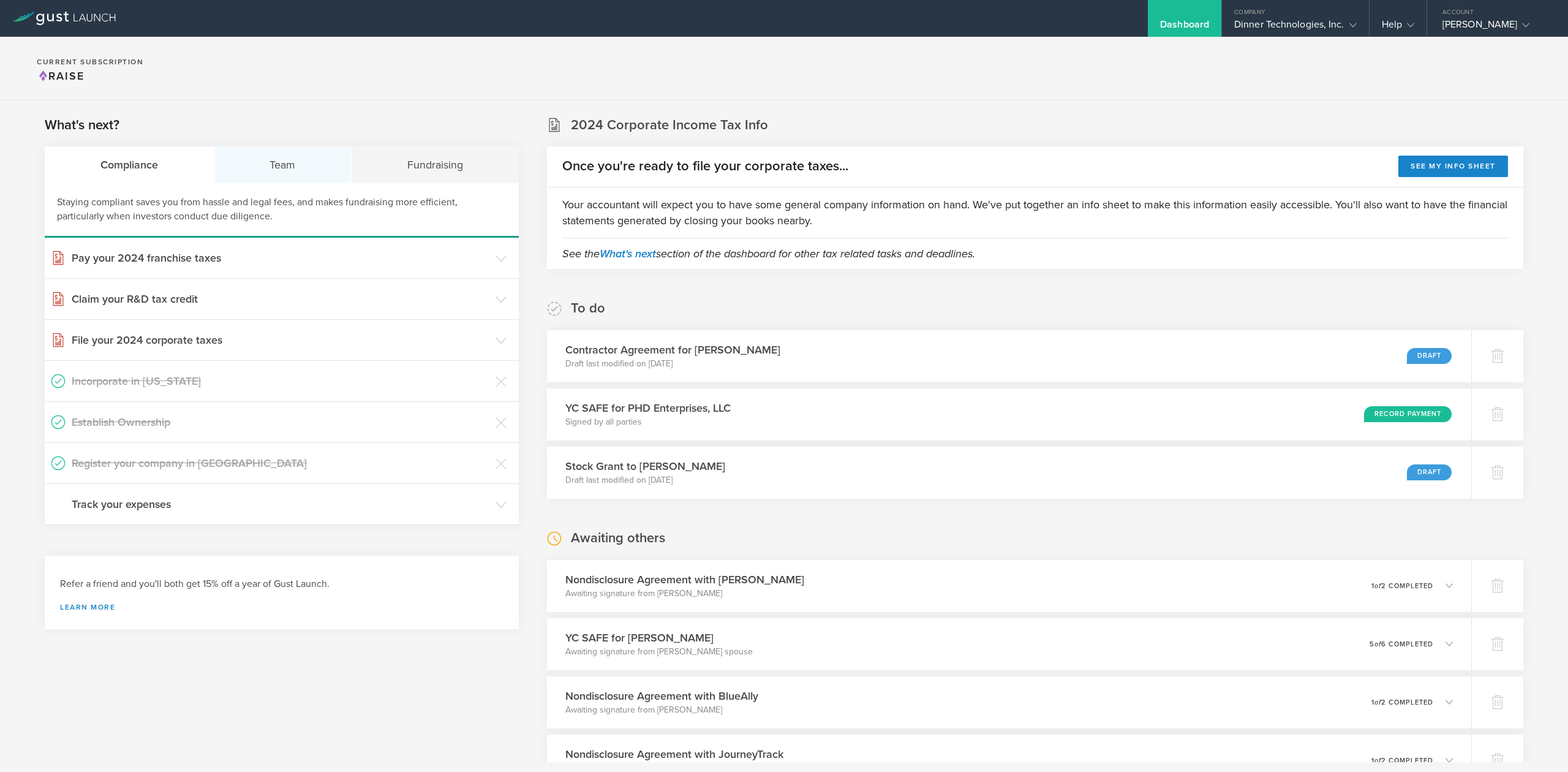
click at [287, 157] on div "Team" at bounding box center [283, 165] width 138 height 37
click at [131, 463] on h3 "Hire contractors" at bounding box center [280, 463] width 418 height 16
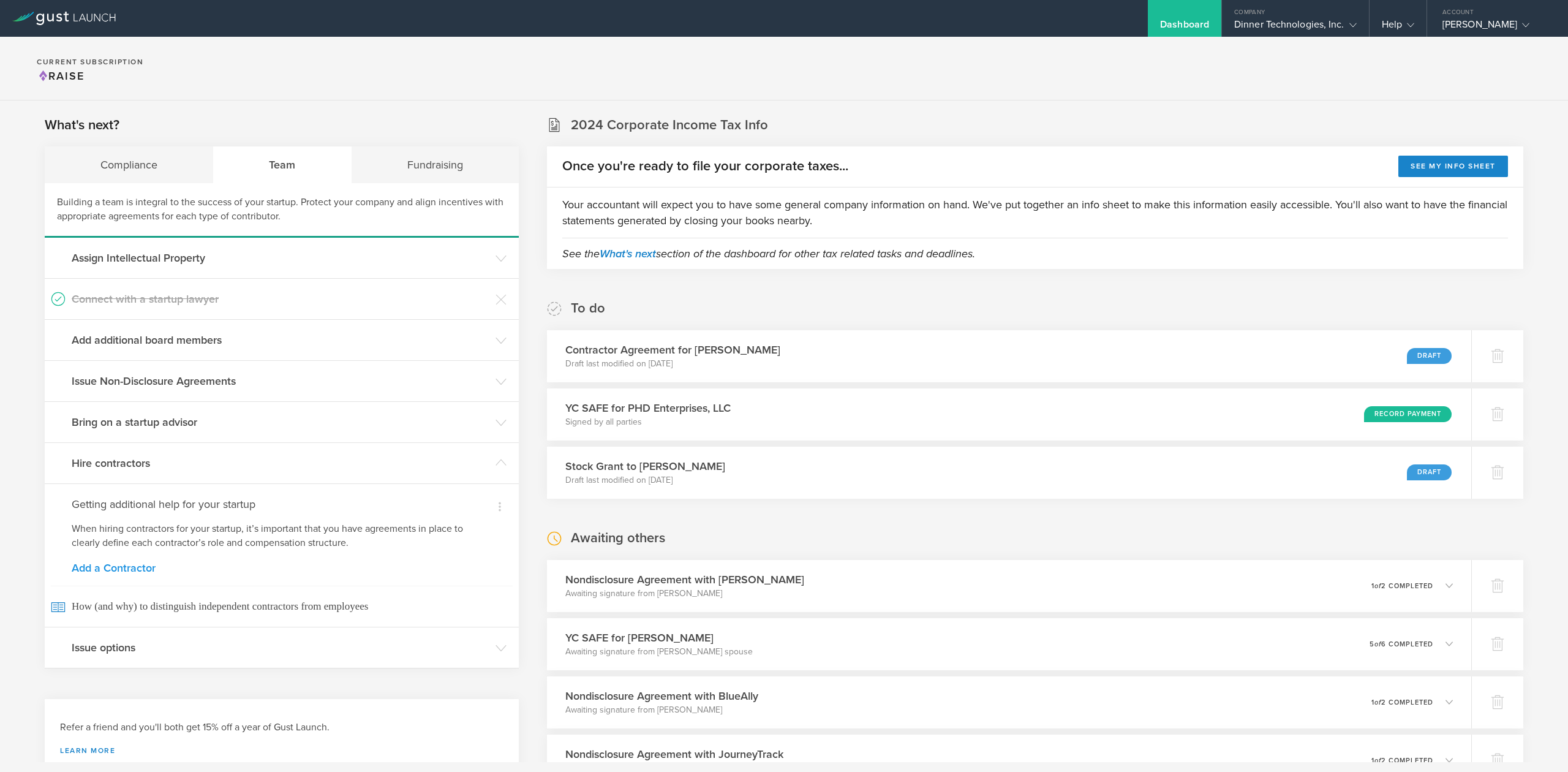
click at [115, 572] on link "Add a Contractor" at bounding box center [281, 568] width 420 height 11
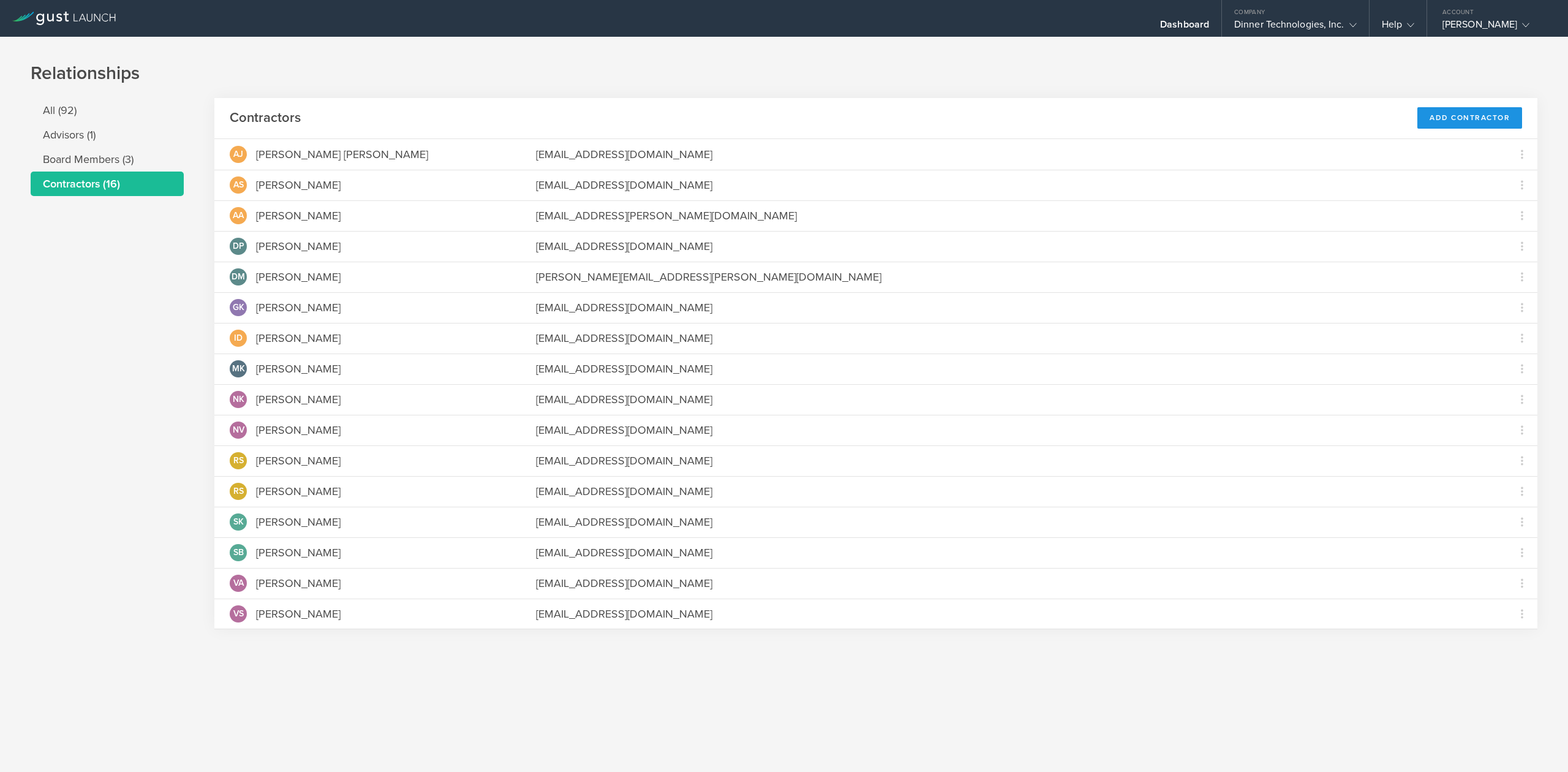
click at [1468, 118] on div "Add Contractor" at bounding box center [1470, 118] width 105 height 22
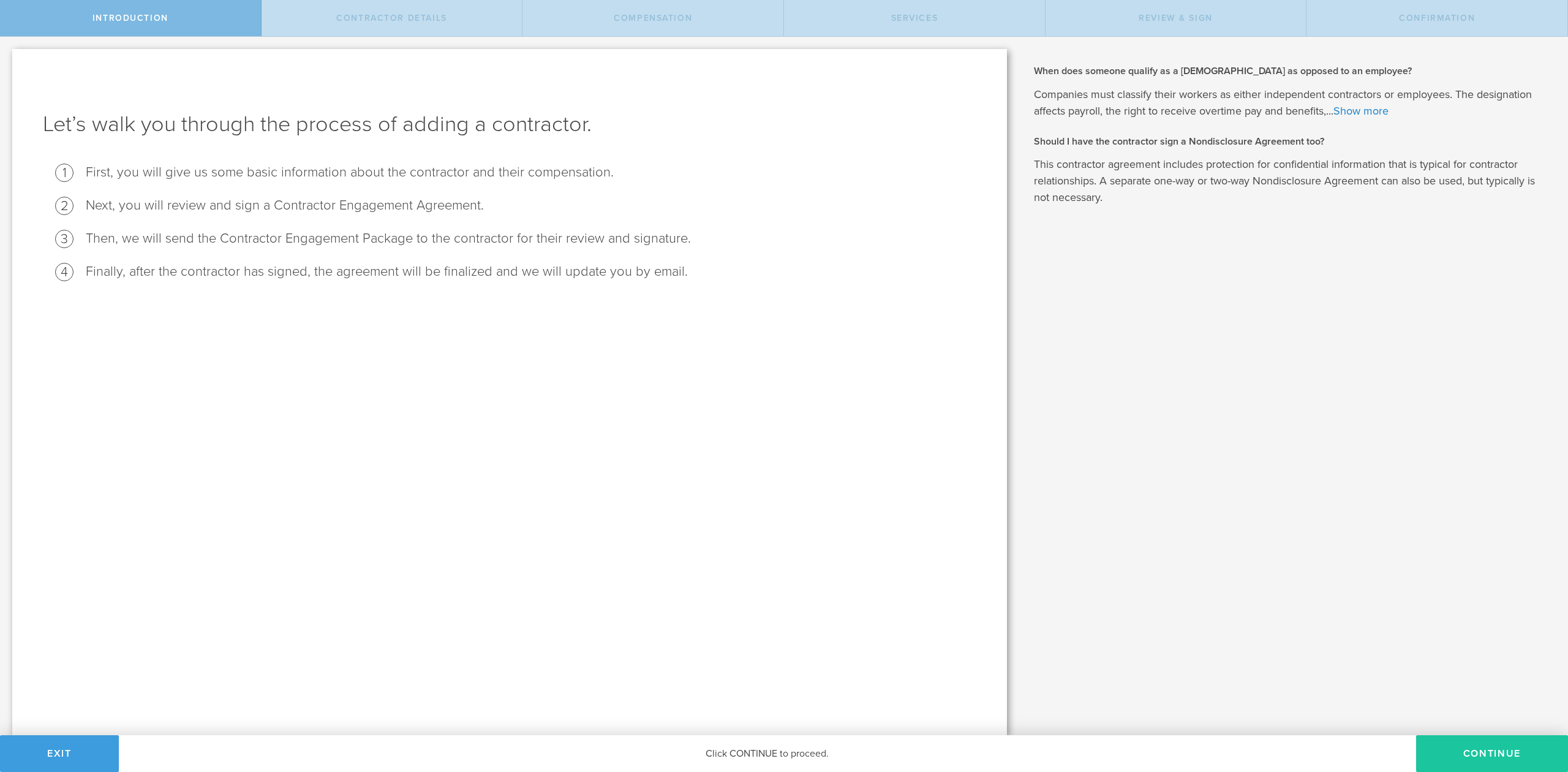
click at [1480, 751] on button "Continue" at bounding box center [1492, 754] width 152 height 37
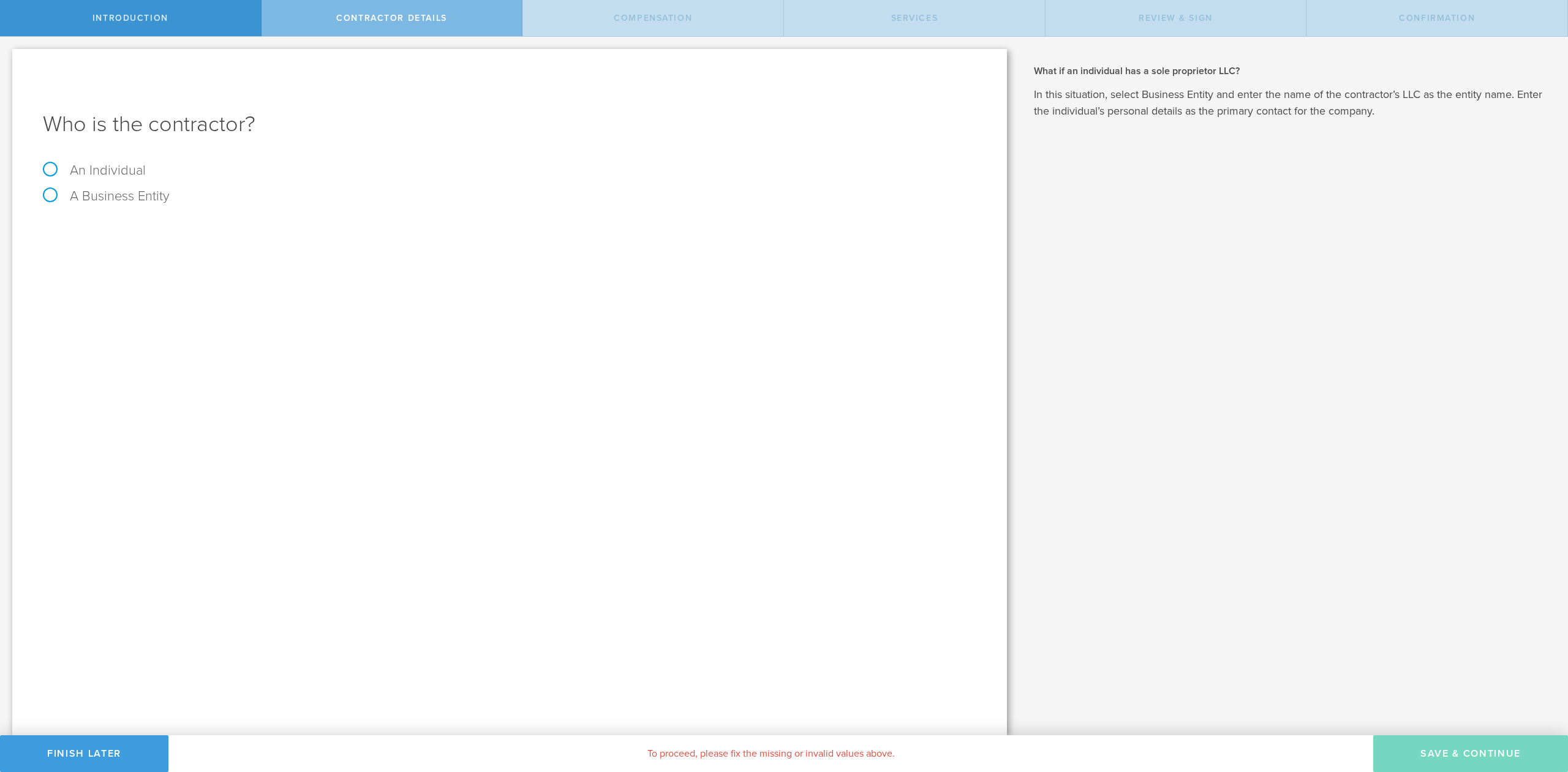
click at [46, 169] on label "An Individual" at bounding box center [94, 170] width 103 height 16
click at [8, 57] on input "An Individual" at bounding box center [4, 46] width 8 height 20
radio input "true"
click at [248, 224] on input "text" at bounding box center [555, 230] width 842 height 18
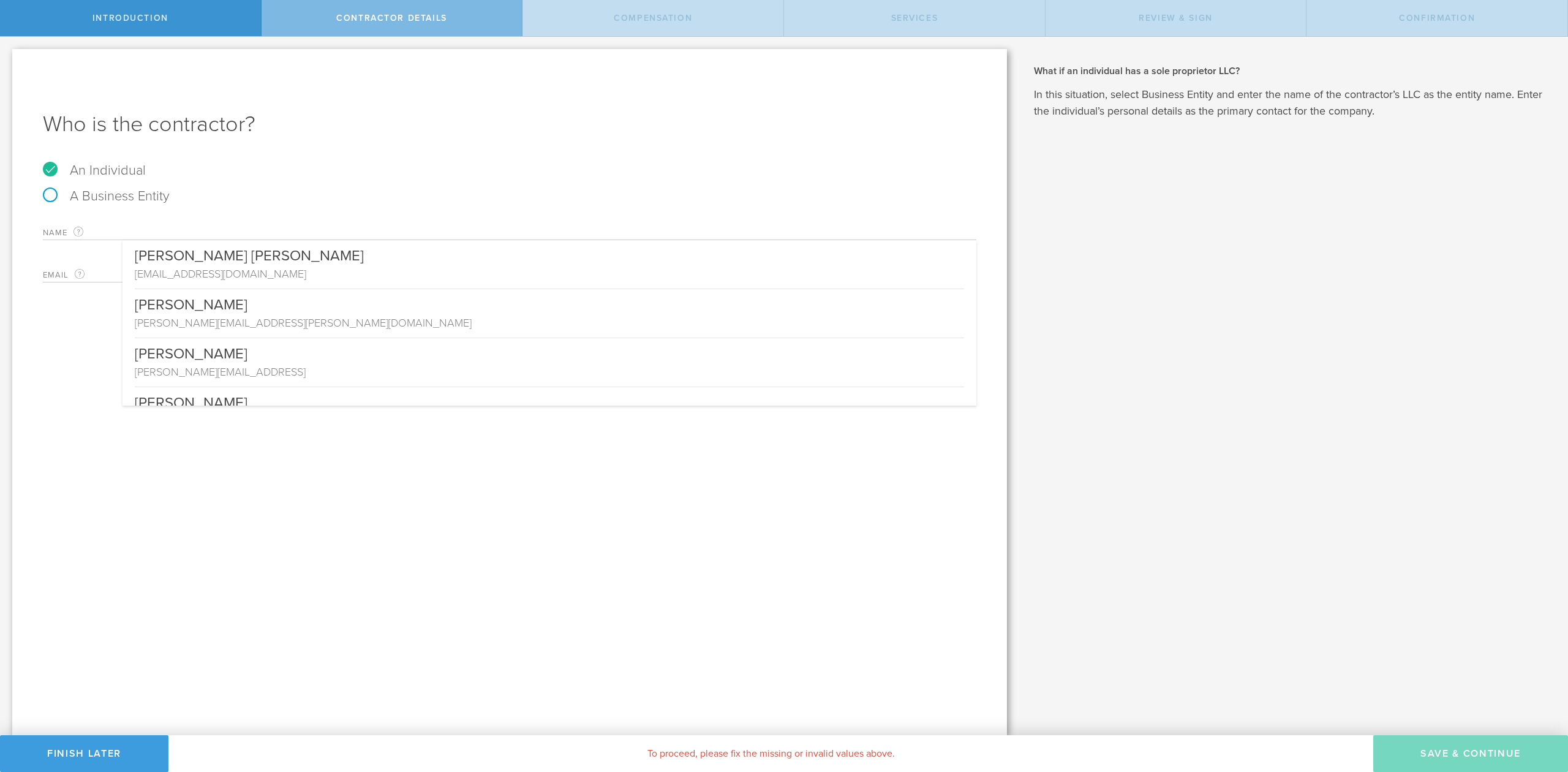
type input "I"
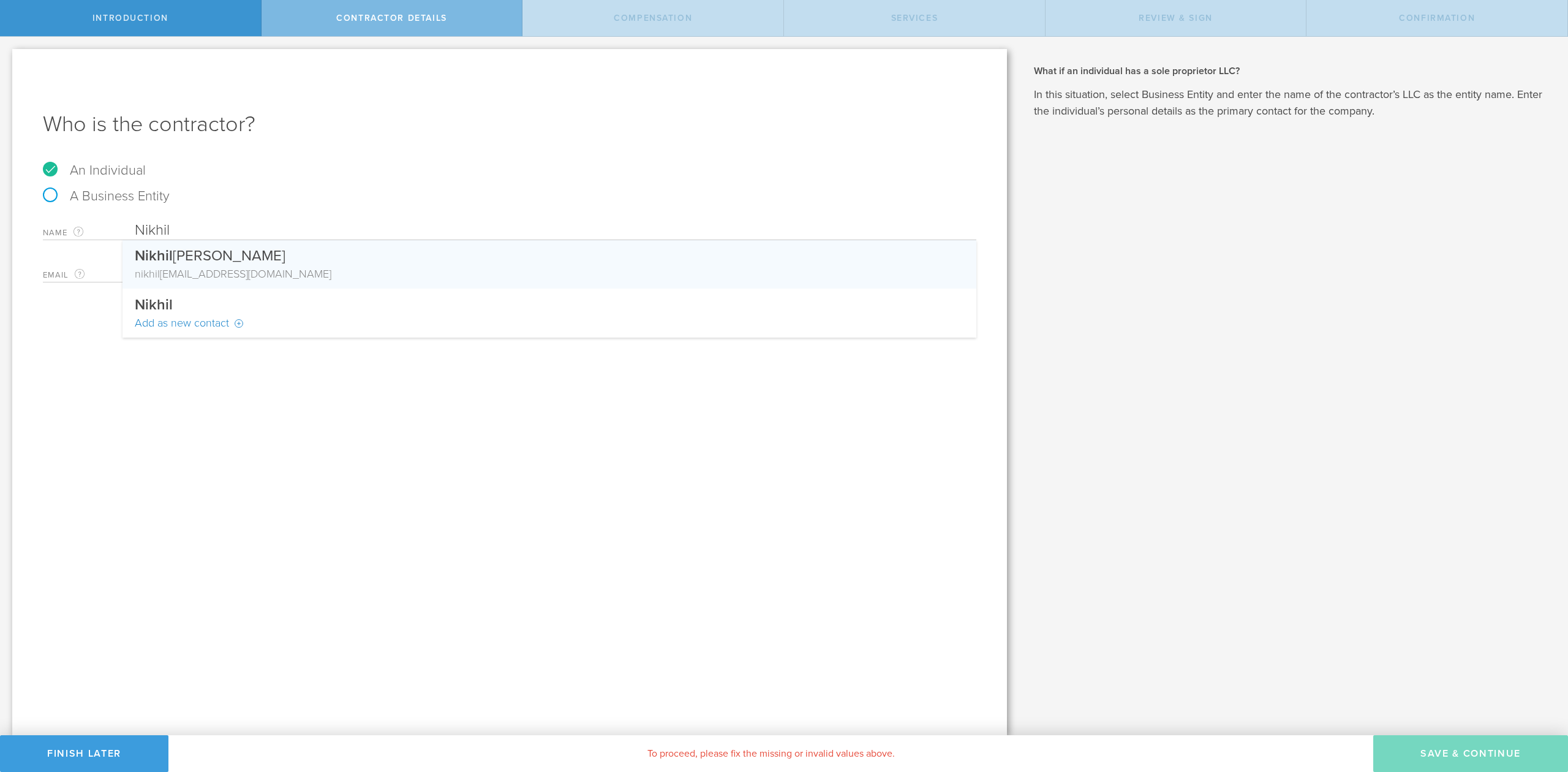
click at [283, 274] on div "nikhil sachdeva57@gmail.com" at bounding box center [549, 274] width 830 height 16
type input "[PERSON_NAME]"
type input "[EMAIL_ADDRESS][DOMAIN_NAME]"
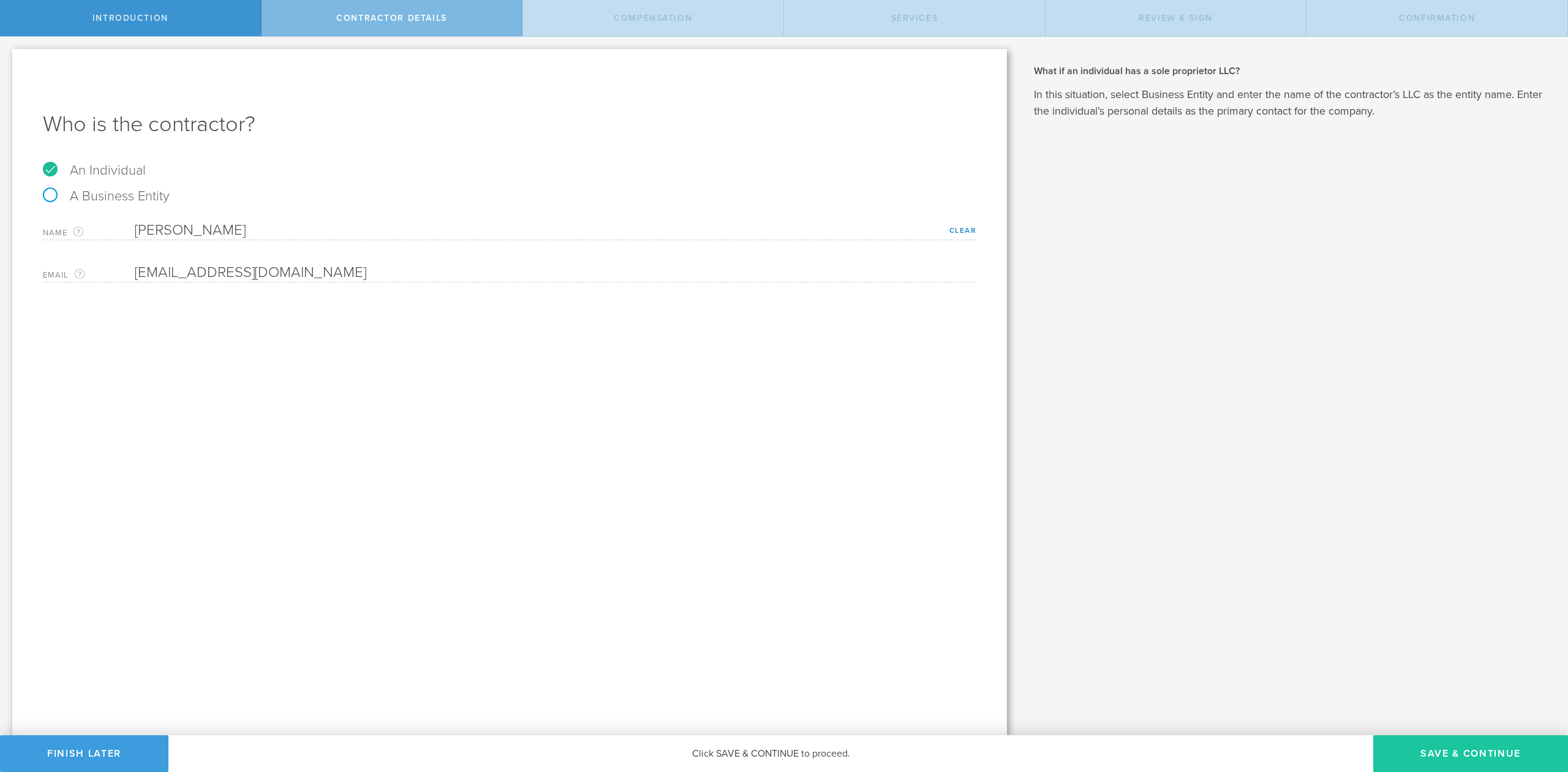
click at [1456, 760] on button "Save & Continue" at bounding box center [1471, 754] width 195 height 37
select select "none"
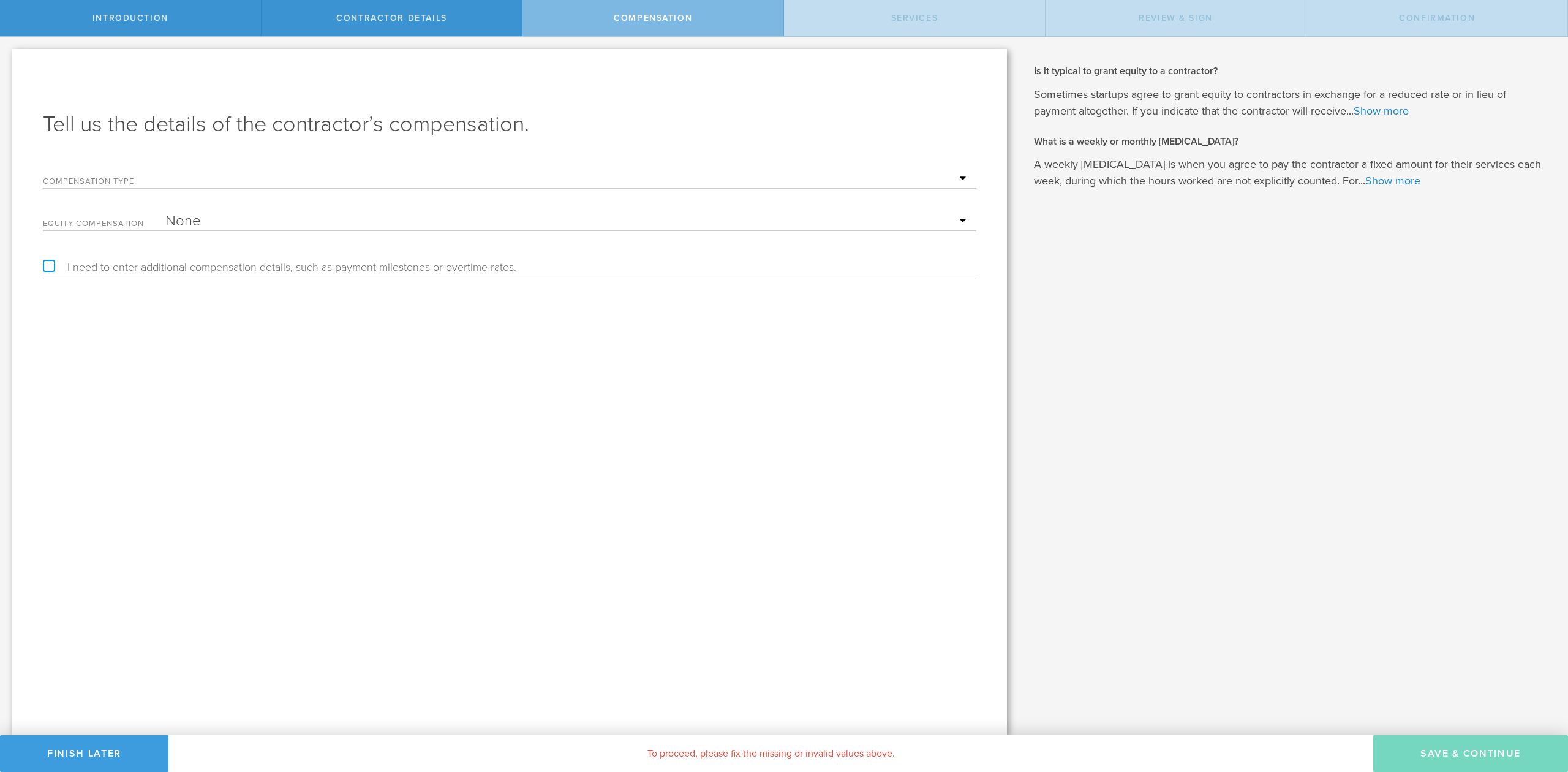
click at [89, 182] on label "Compensation Type" at bounding box center [104, 182] width 122 height 10
click at [112, 164] on div "Compensation Type Hourly Daily Weekly Retainer Monthly Retainer Project Flat Ra…" at bounding box center [510, 176] width 934 height 25
click at [126, 175] on div "Compensation Type Hourly Daily Weekly Retainer Monthly Retainer Project Flat Ra…" at bounding box center [510, 176] width 934 height 25
click at [966, 178] on select "Hourly Daily Weekly Retainer Monthly Retainer Project Flat Rate No cash compens…" at bounding box center [568, 178] width 805 height 18
select select "monthlyRetainer"
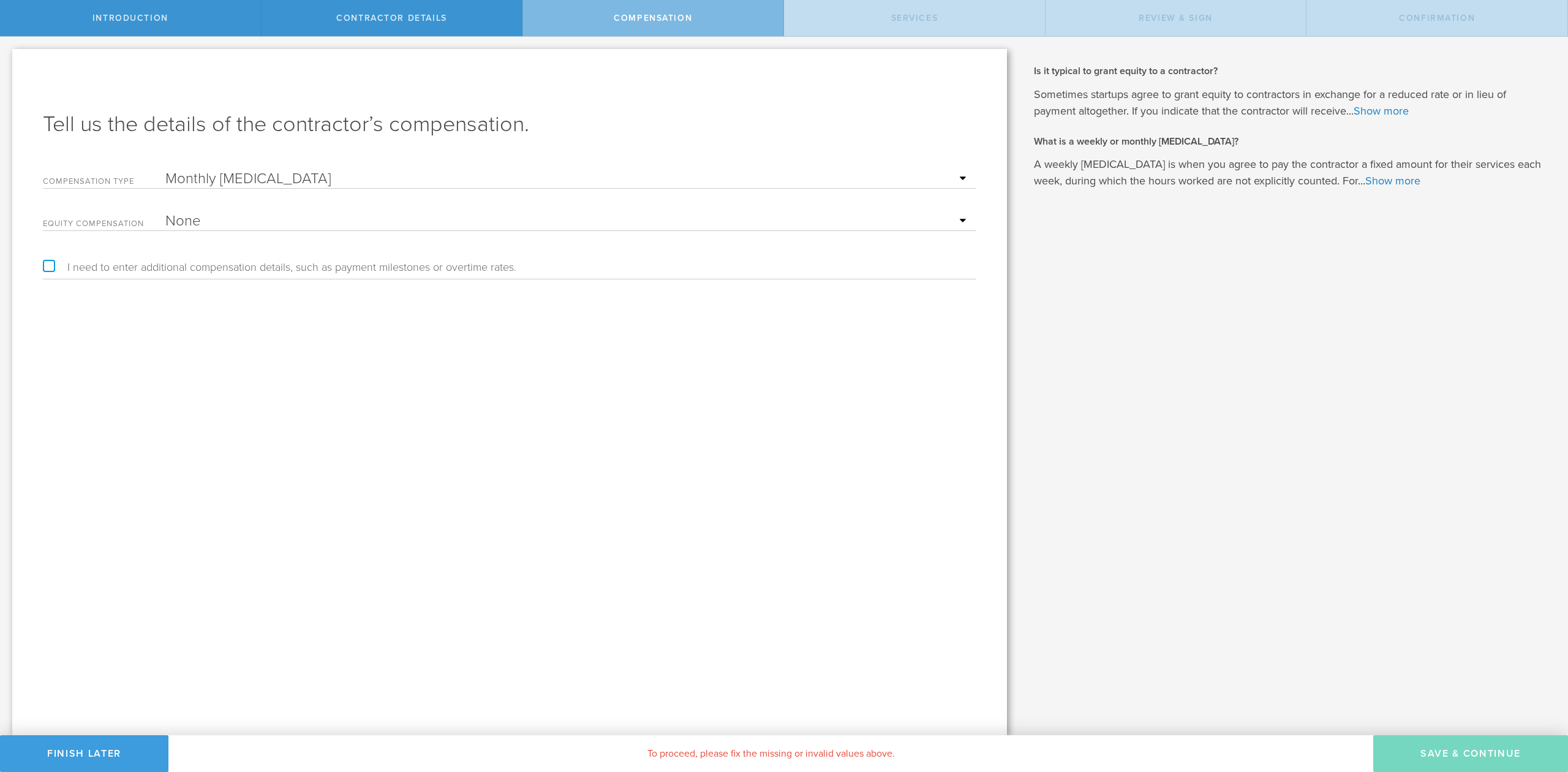
click at [165, 170] on select "Hourly Daily Weekly Retainer Monthly Retainer Project Flat Rate No cash compens…" at bounding box center [568, 178] width 805 height 18
click at [212, 216] on input "text" at bounding box center [568, 221] width 805 height 18
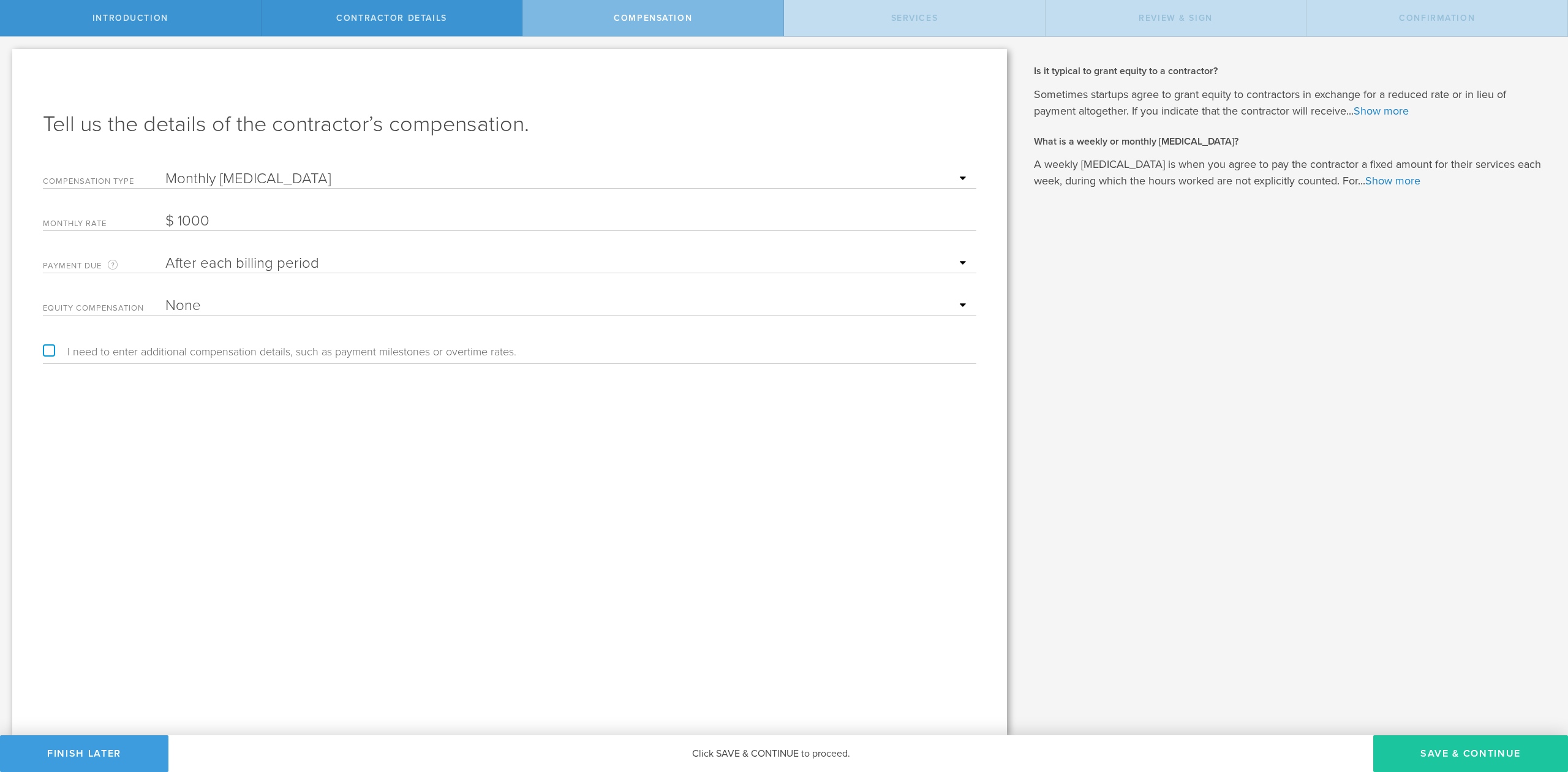
type input "1,000"
click at [1444, 756] on button "Save & Continue" at bounding box center [1471, 754] width 195 height 37
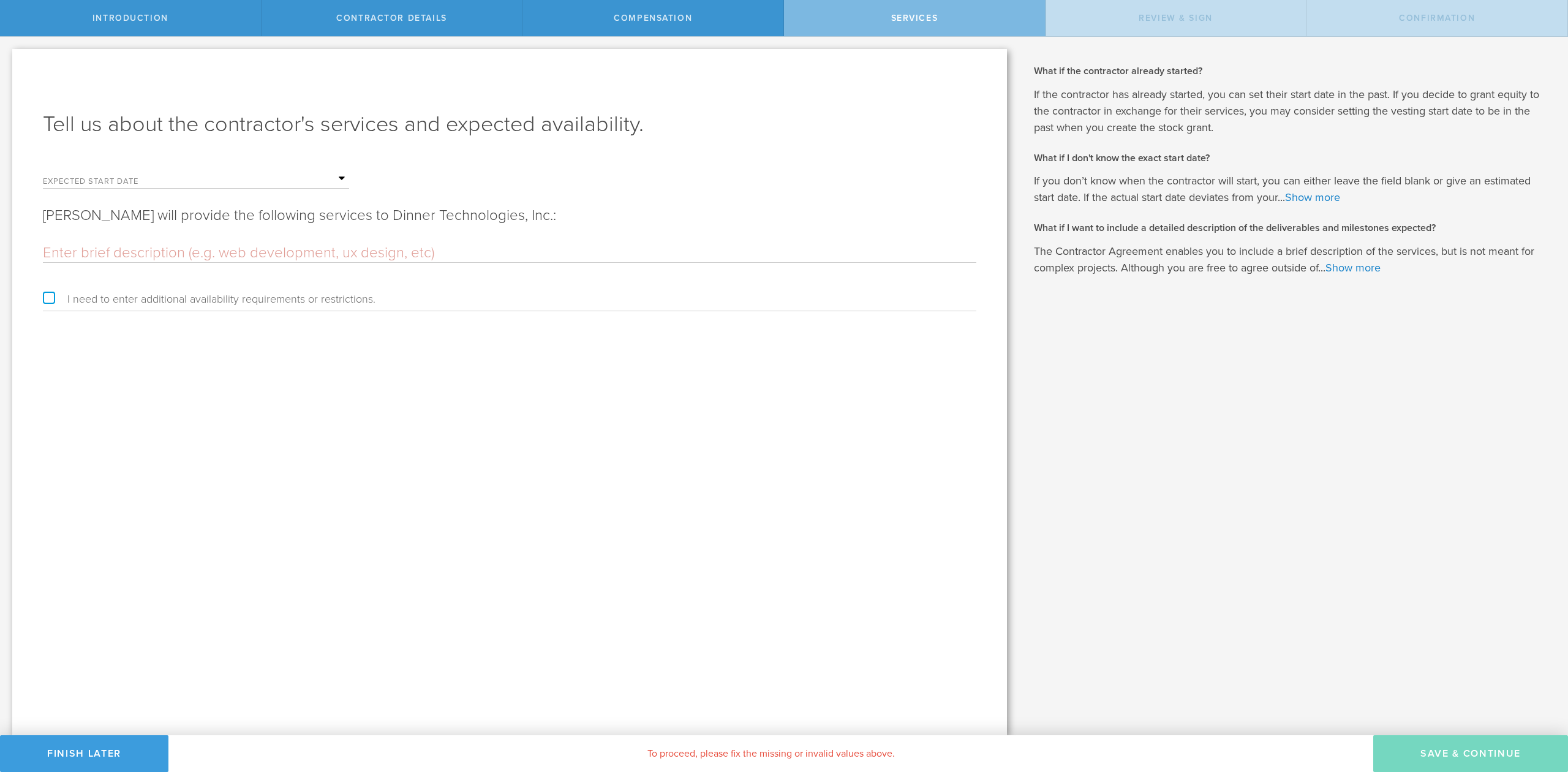
click at [152, 178] on label "Expected start date" at bounding box center [104, 182] width 122 height 10
click at [340, 175] on input "text" at bounding box center [257, 178] width 184 height 18
click at [297, 197] on div "August 2025" at bounding box center [242, 197] width 153 height 18
click at [297, 195] on icon at bounding box center [300, 199] width 5 height 16
click at [179, 236] on span "1" at bounding box center [176, 233] width 22 height 22
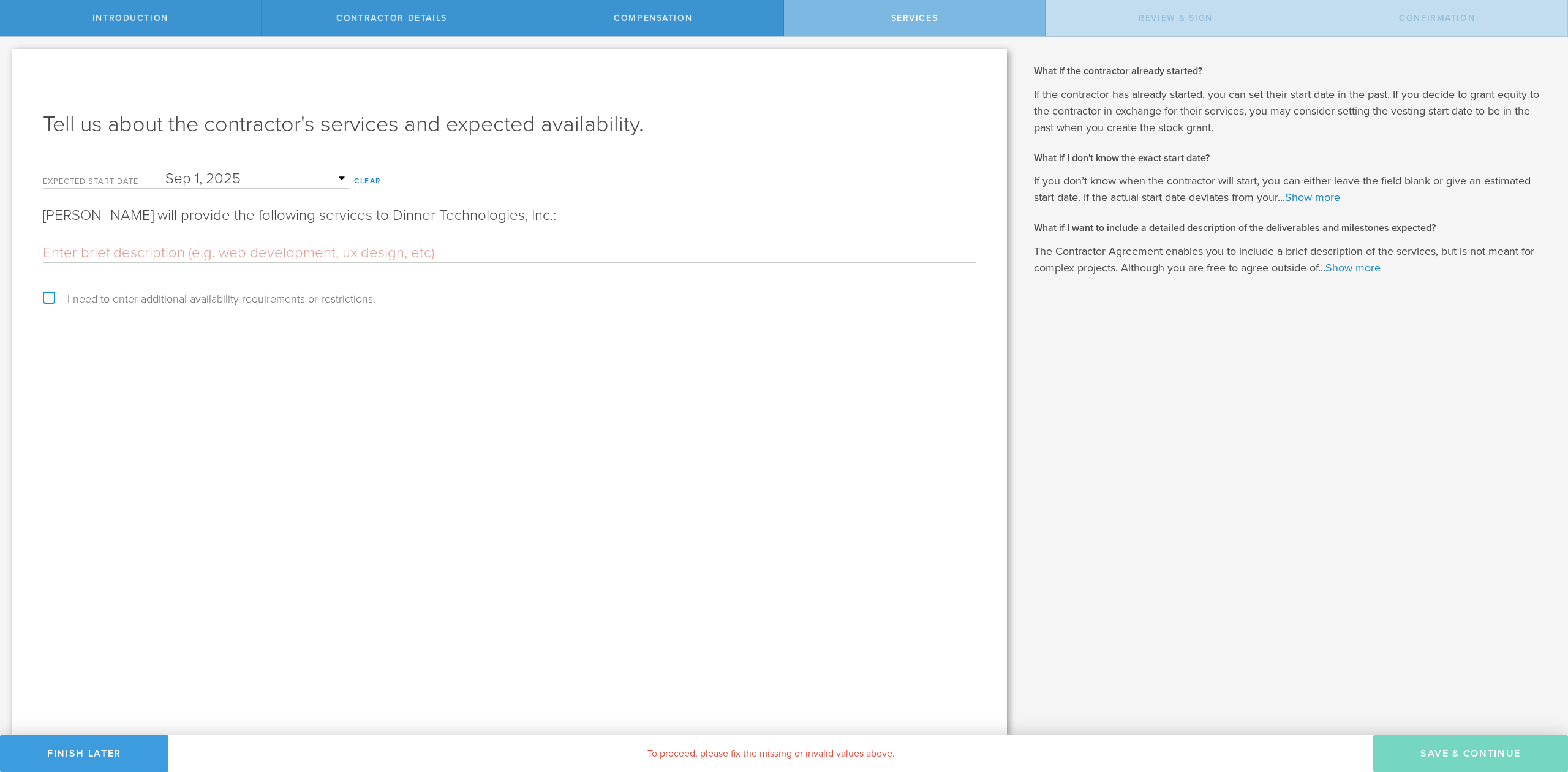
click at [155, 251] on input "text" at bounding box center [510, 253] width 934 height 18
paste input "Full stack contract development required to deliver agreed requirements for the…"
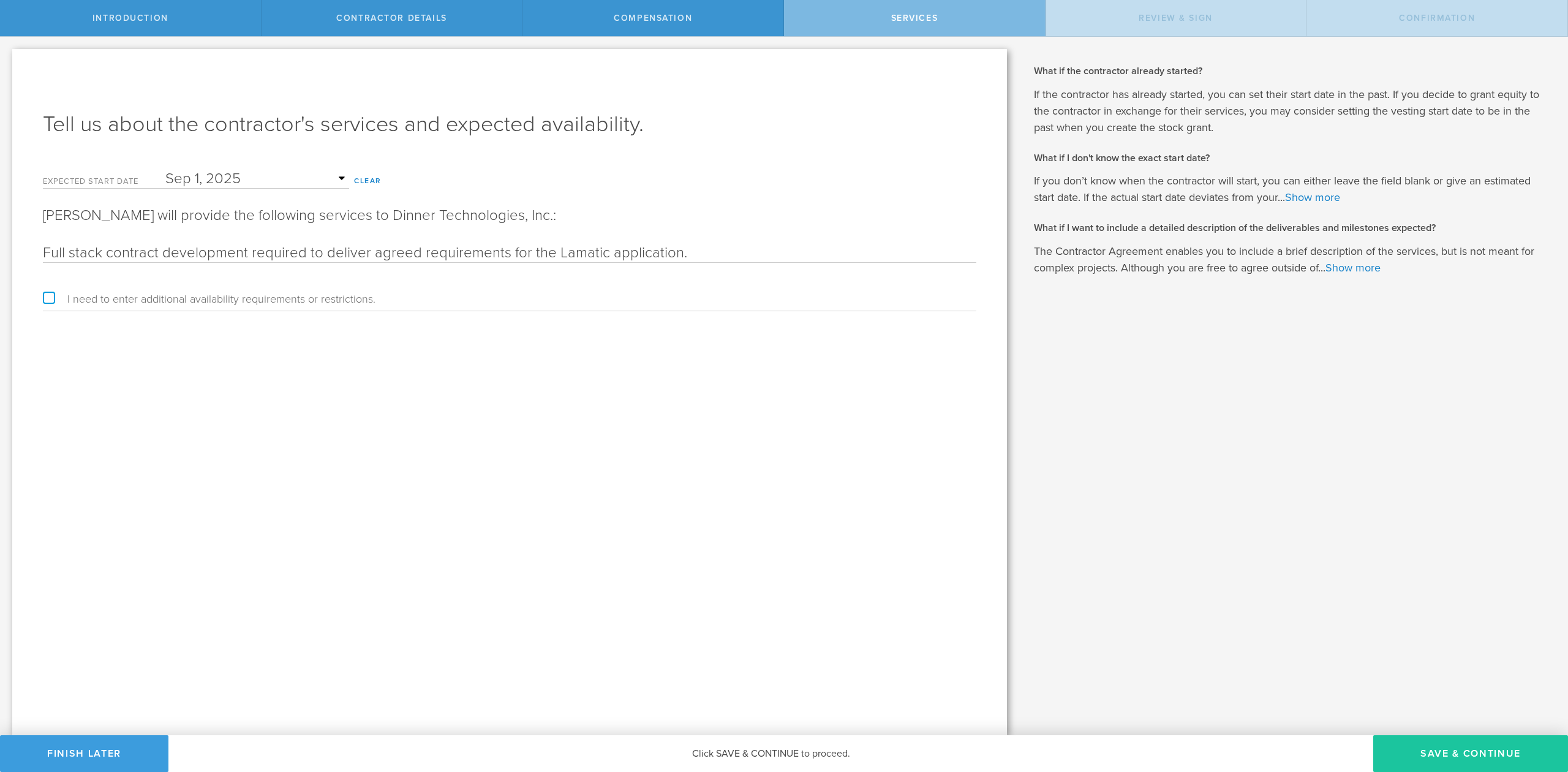
type input "Full stack contract development required to deliver agreed requirements for the…"
click at [1417, 756] on button "Save & Continue" at bounding box center [1471, 754] width 195 height 37
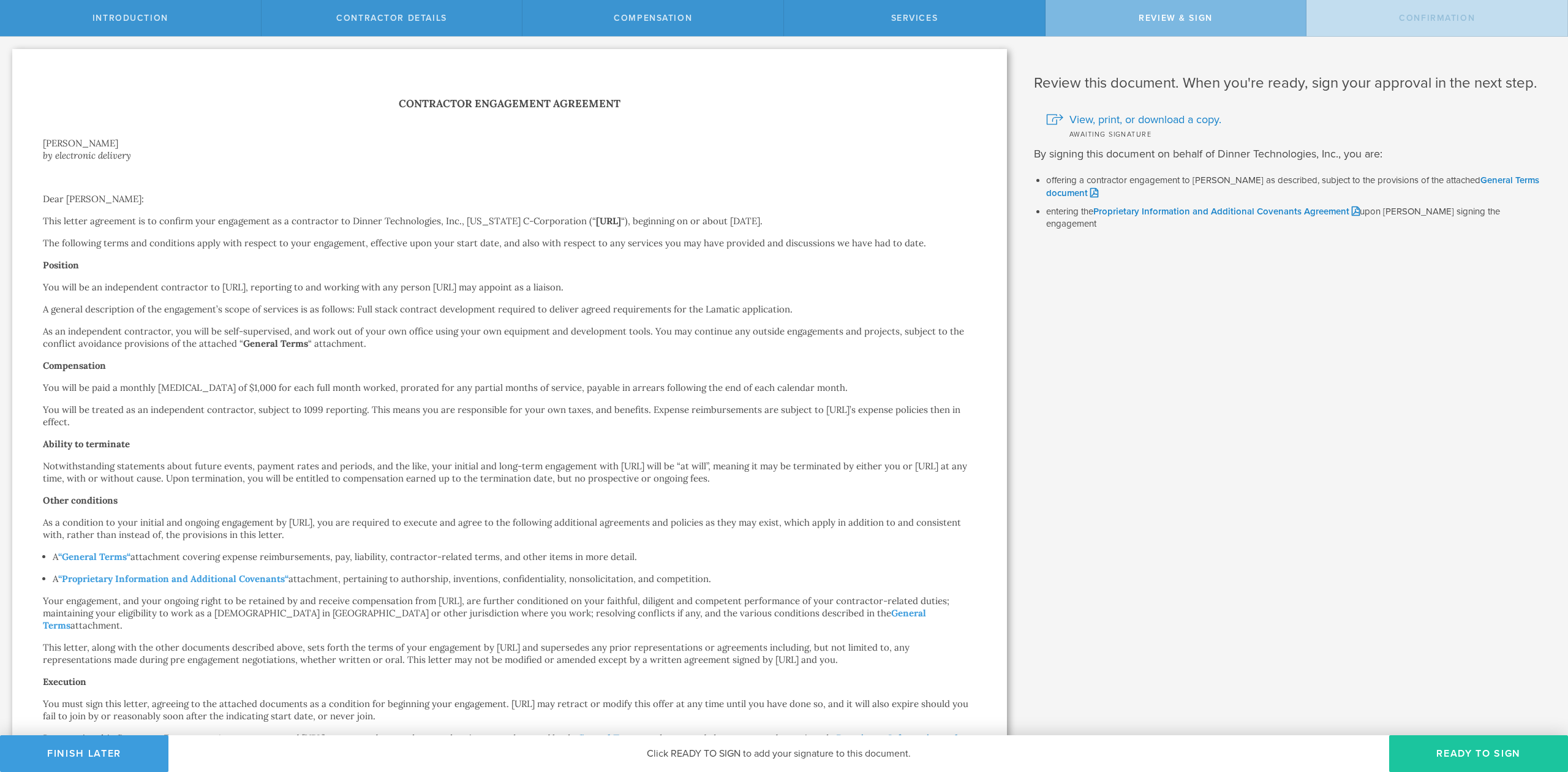
click at [1446, 750] on button "Ready to Sign" at bounding box center [1478, 754] width 179 height 37
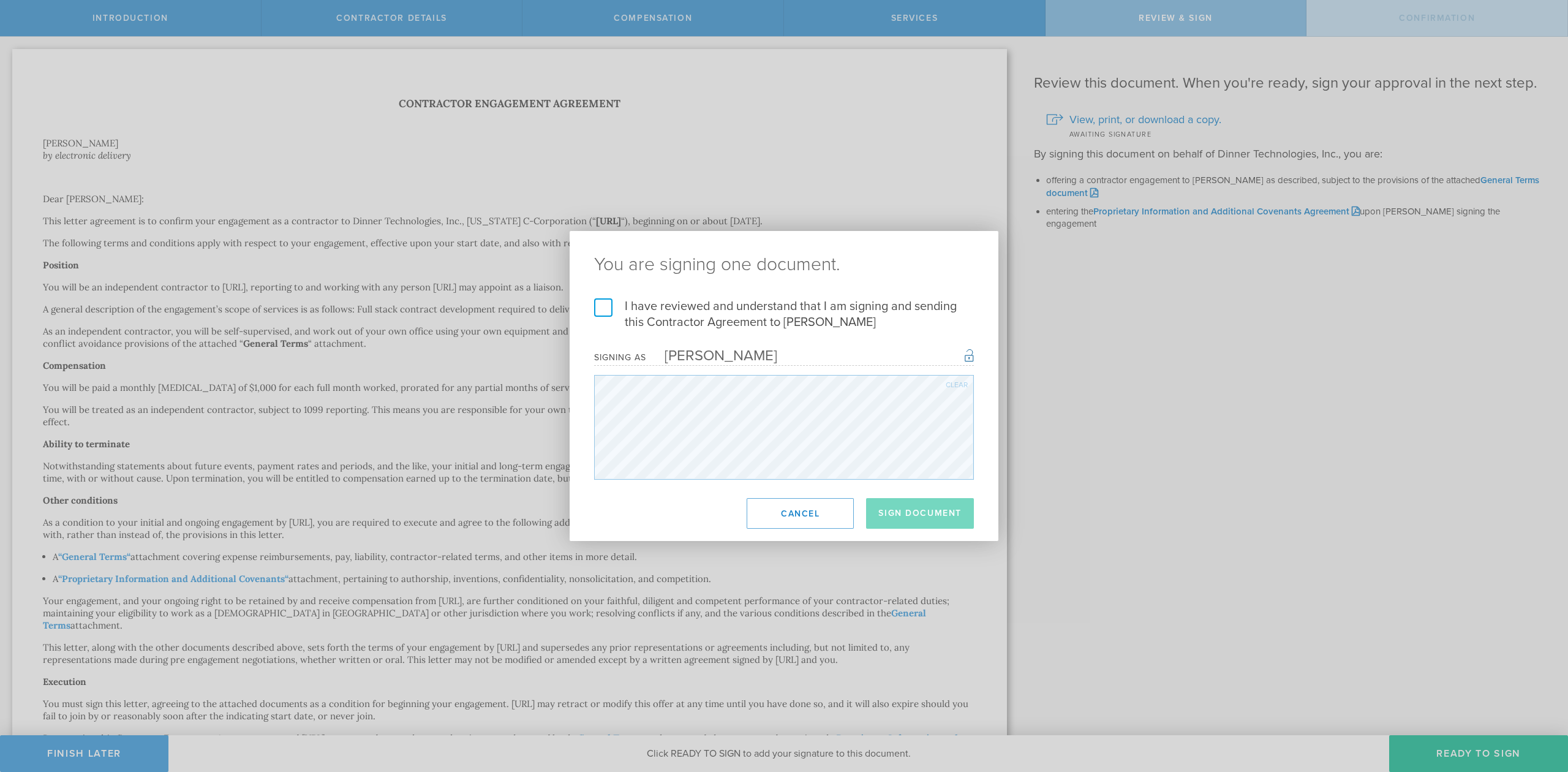
click at [599, 304] on label "I have reviewed and understand that I am signing and sending this Contractor Ag…" at bounding box center [784, 314] width 380 height 32
click at [0, 0] on input "I have reviewed and understand that I am signing and sending this Contractor Ag…" at bounding box center [0, 0] width 0 height 0
click at [907, 511] on button "Sign Document" at bounding box center [920, 513] width 108 height 31
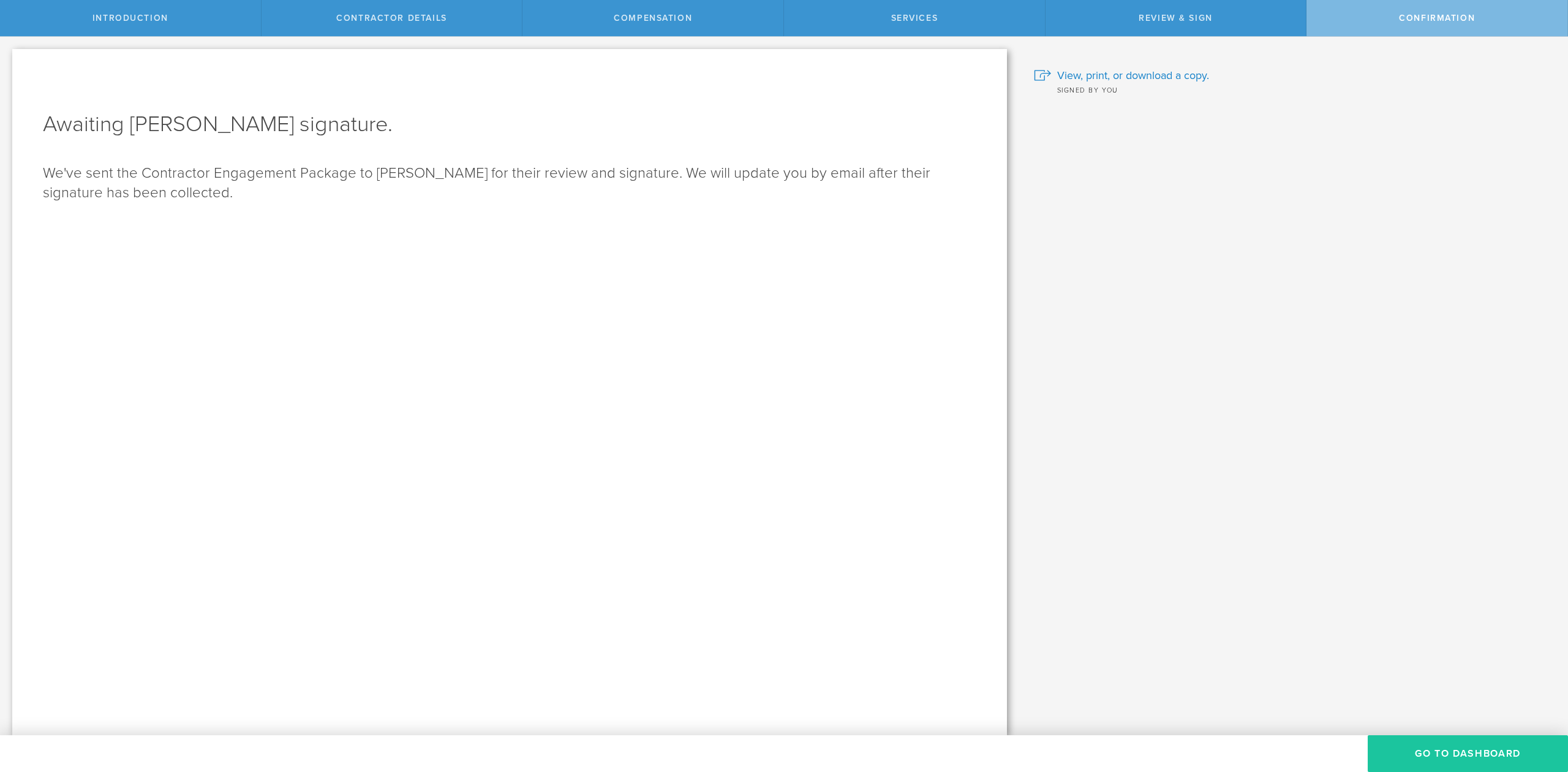
click at [1448, 758] on button "Go To Dashboard" at bounding box center [1468, 754] width 200 height 37
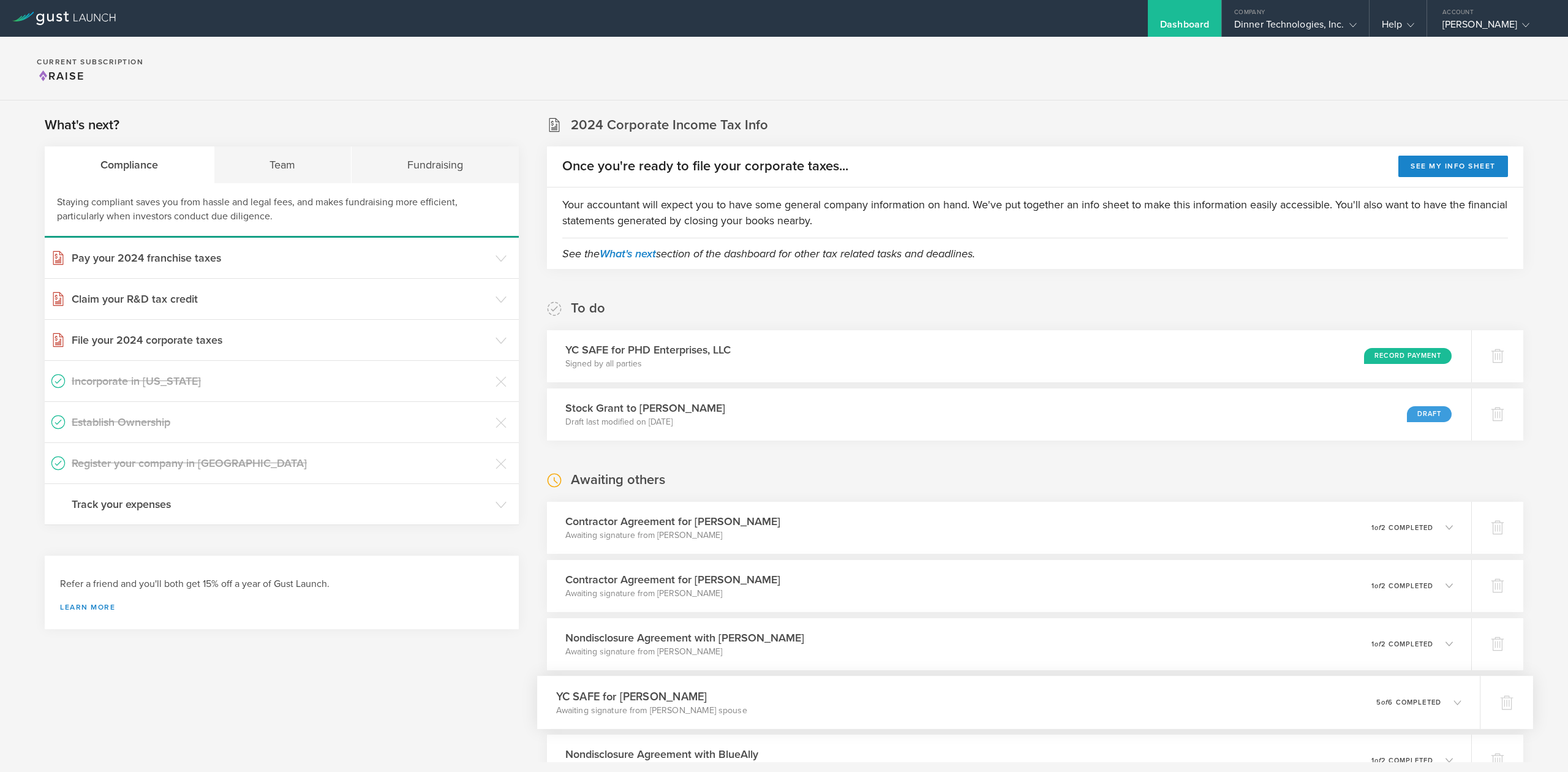
click at [1454, 704] on polyline at bounding box center [1458, 702] width 7 height 3
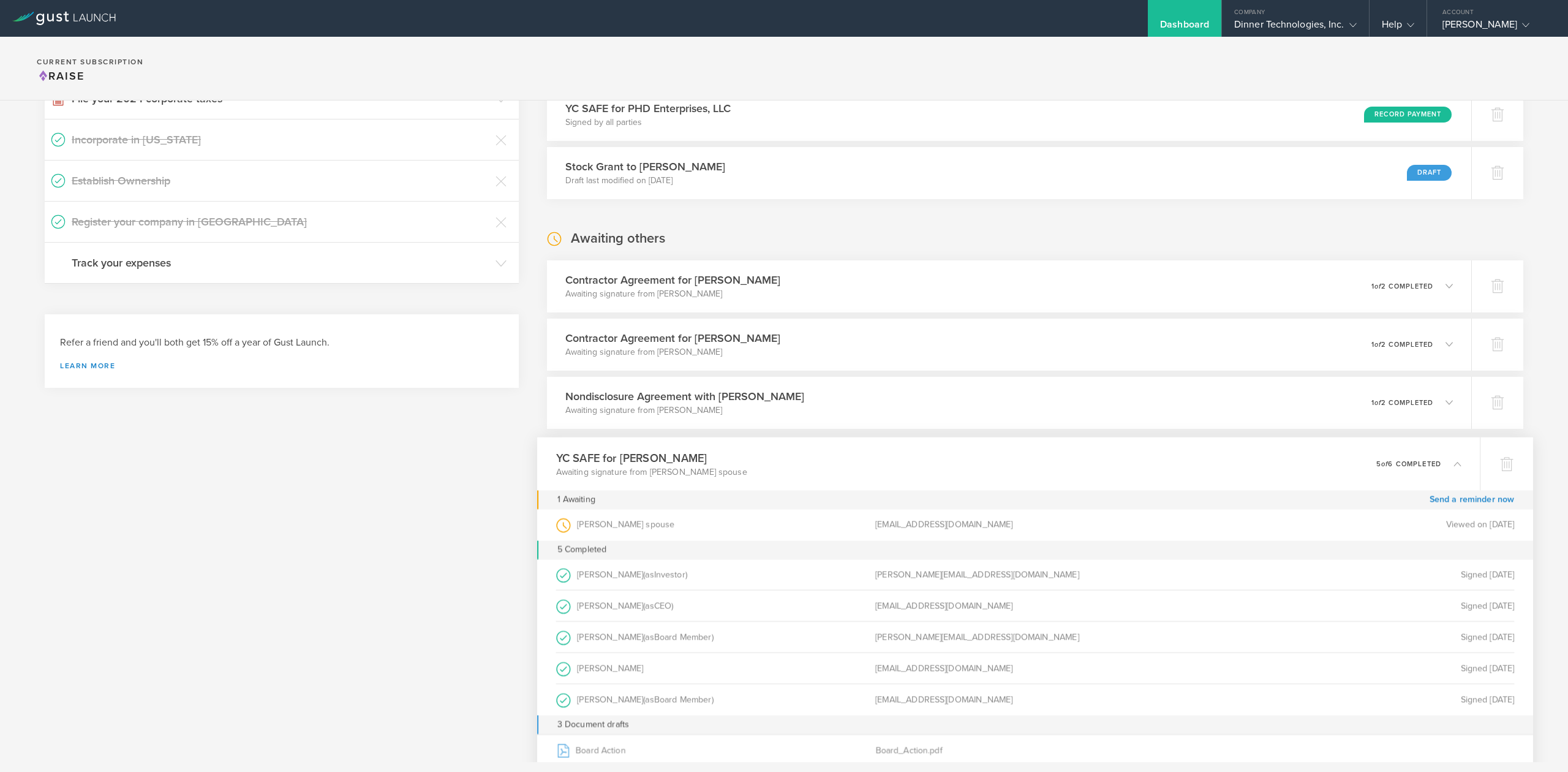
scroll to position [245, 0]
click at [1452, 498] on link "Send a reminder now" at bounding box center [1472, 496] width 85 height 19
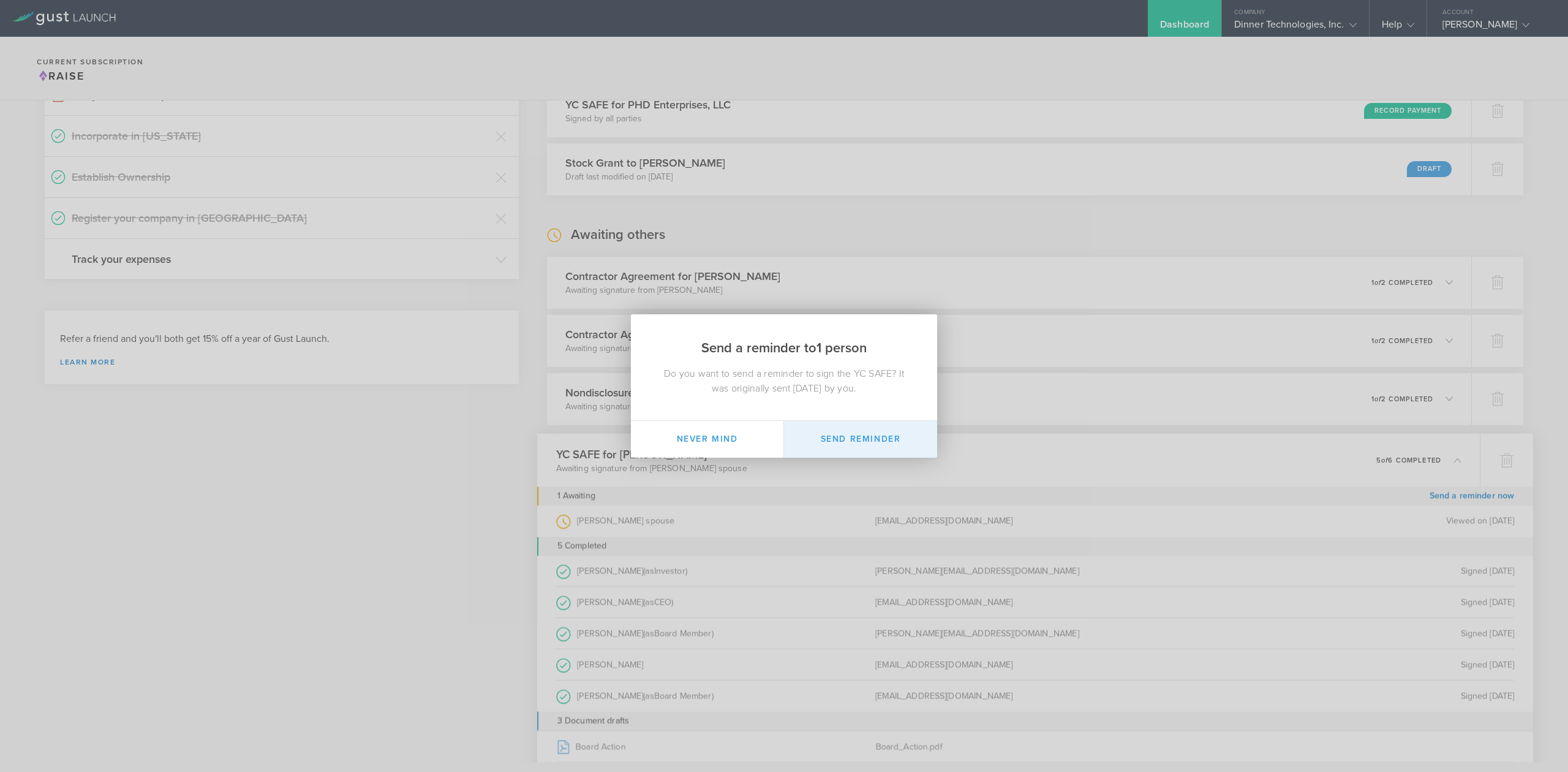
click at [828, 434] on button "Send Reminder" at bounding box center [860, 439] width 153 height 37
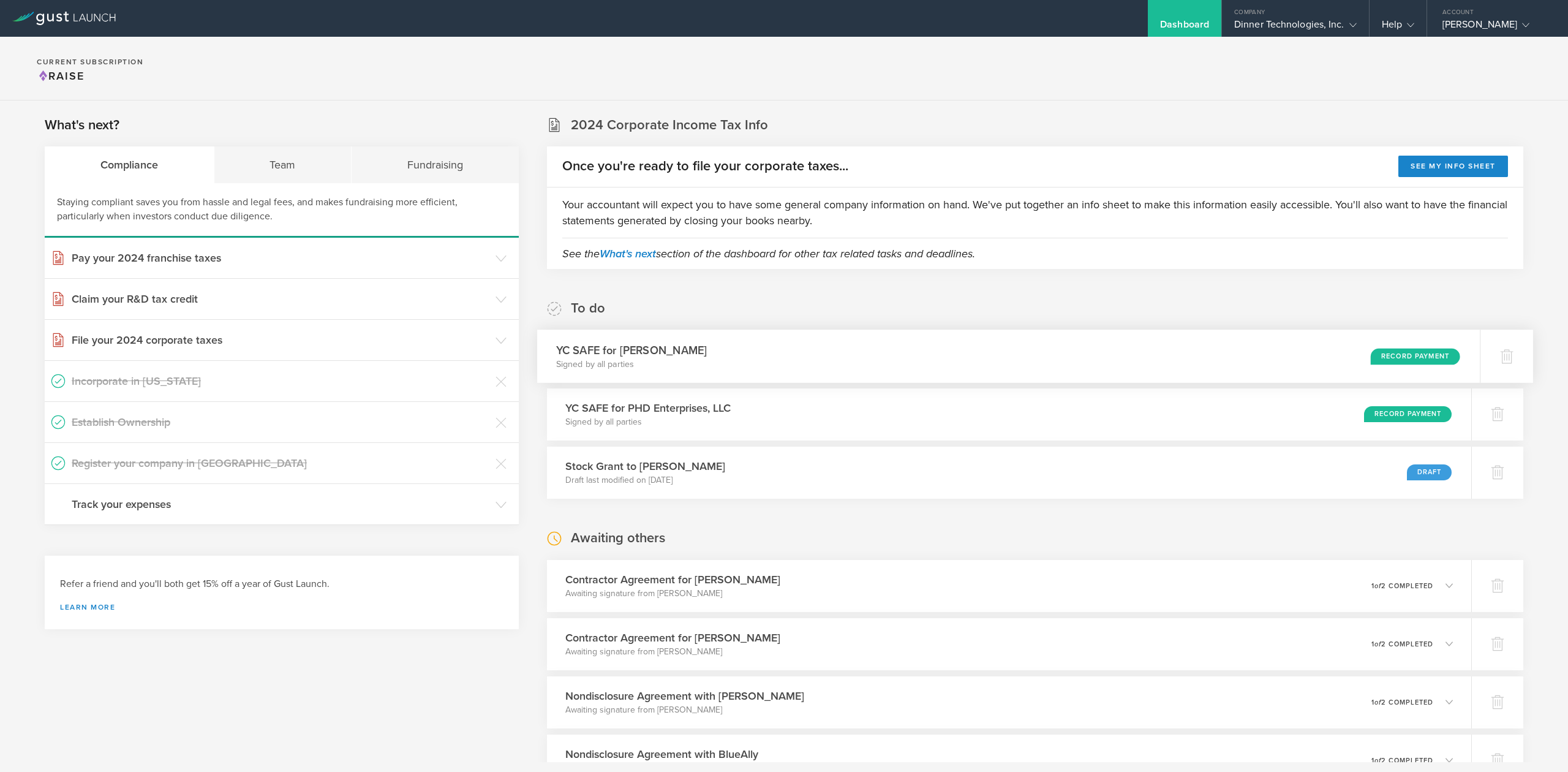
click at [1392, 356] on div "Record Payment" at bounding box center [1415, 356] width 89 height 16
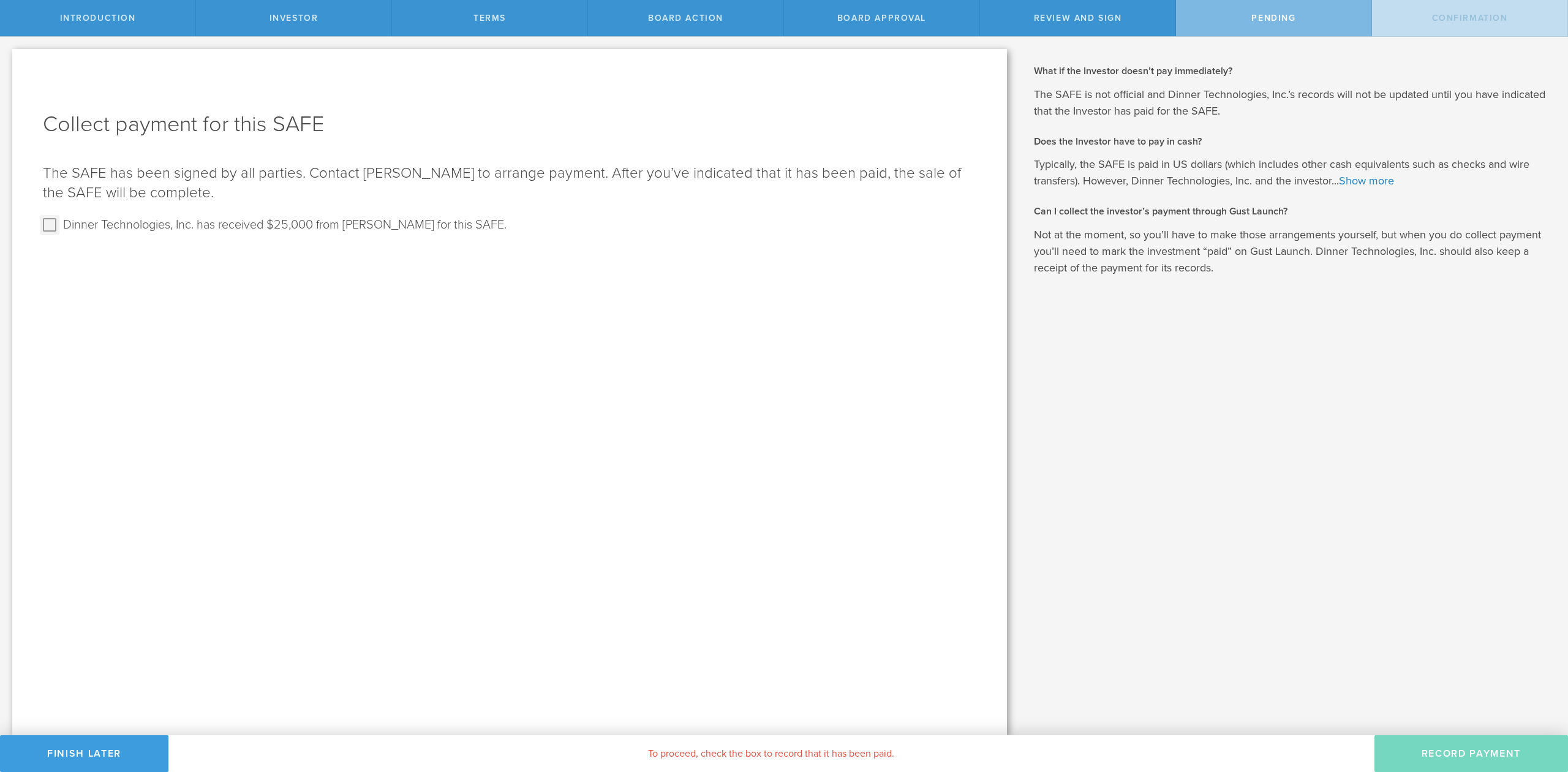
click at [57, 218] on input "Dinner Technologies, Inc. has received $25,000 from Sean O'Leary for this SAFE." at bounding box center [50, 225] width 20 height 20
checkbox input "true"
click at [1467, 751] on button "Record Payment" at bounding box center [1471, 754] width 193 height 37
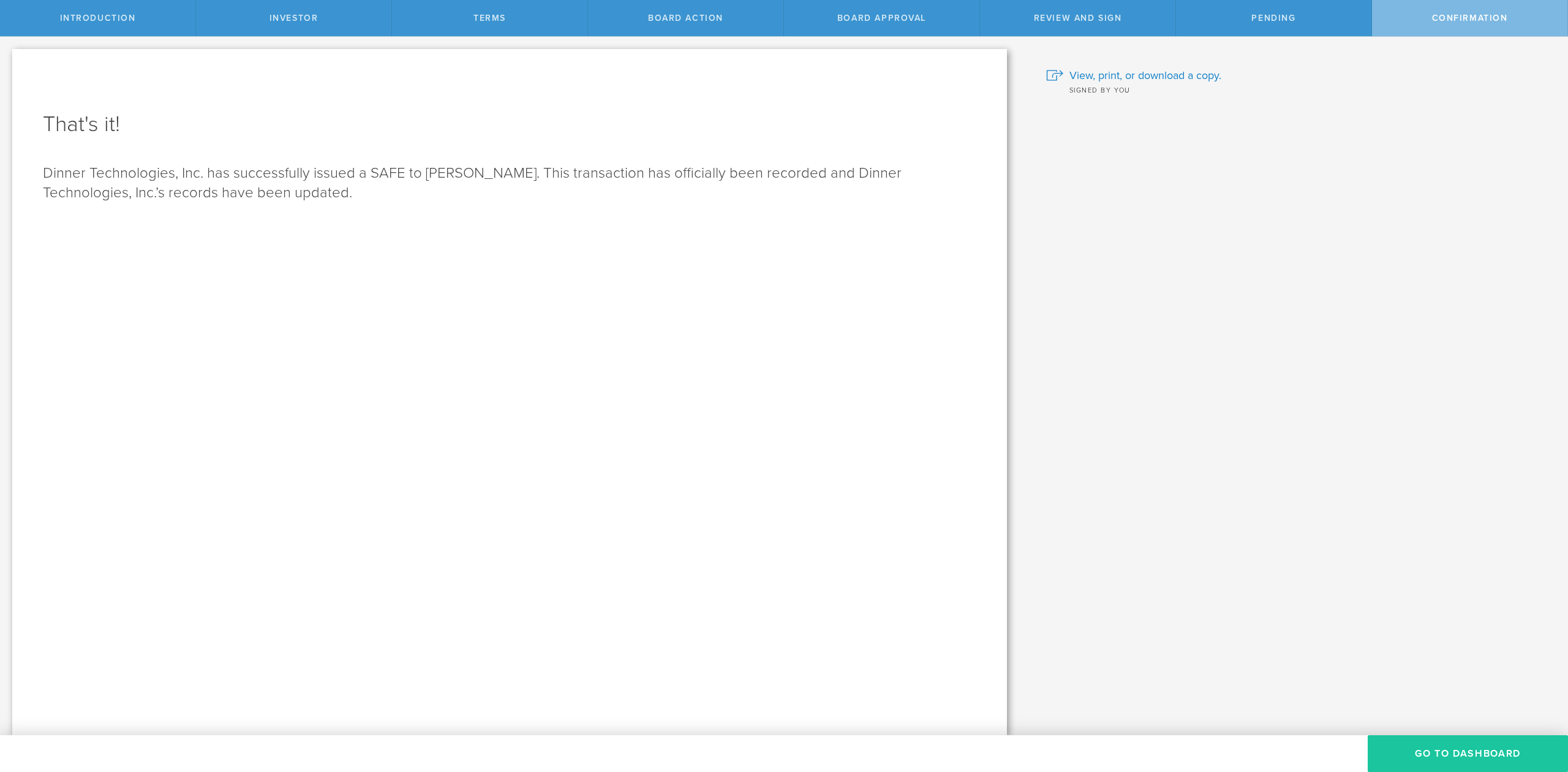
click at [1446, 751] on button "Go To Dashboard" at bounding box center [1468, 754] width 200 height 37
